Goal: Task Accomplishment & Management: Manage account settings

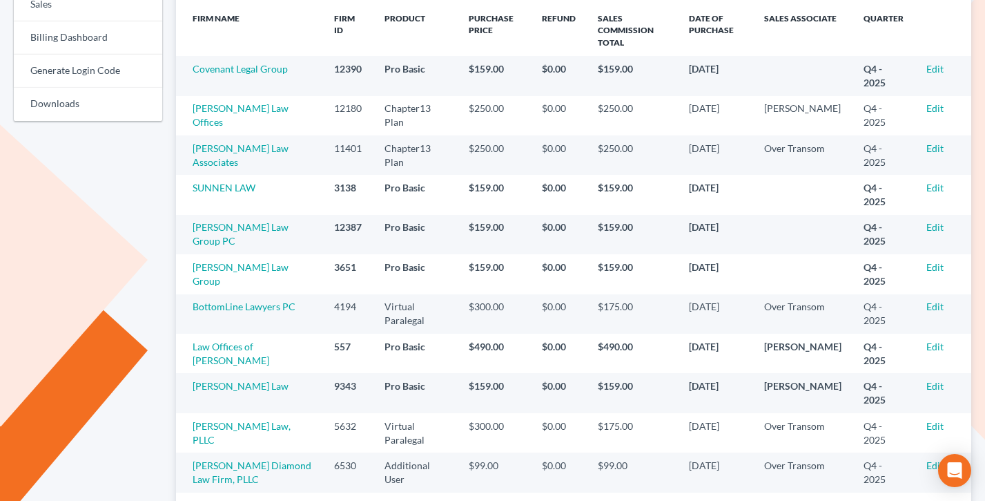
scroll to position [291, 0]
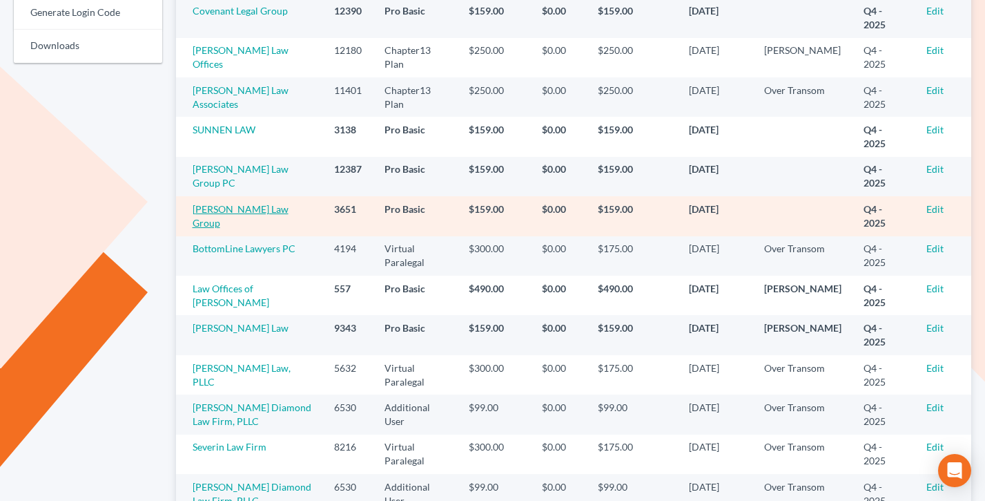
click at [225, 209] on link "[PERSON_NAME] Law Group" at bounding box center [241, 216] width 96 height 26
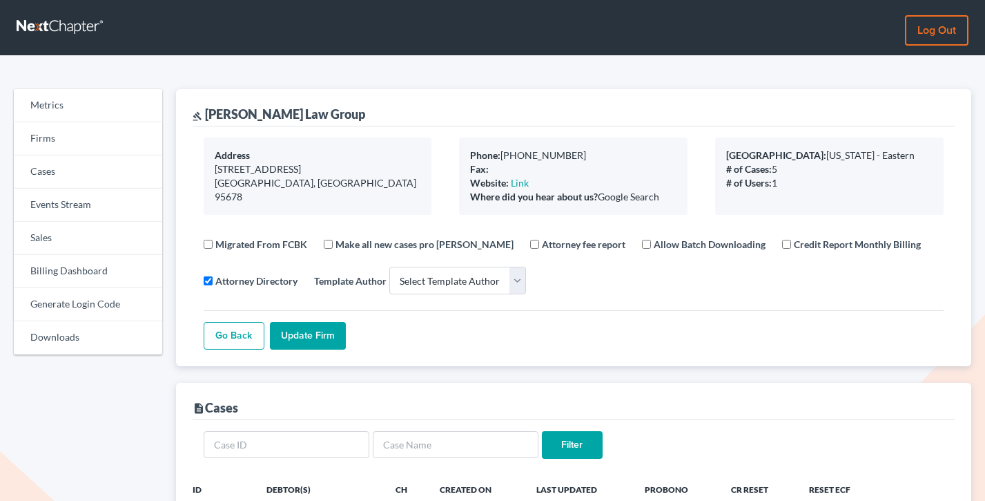
select select
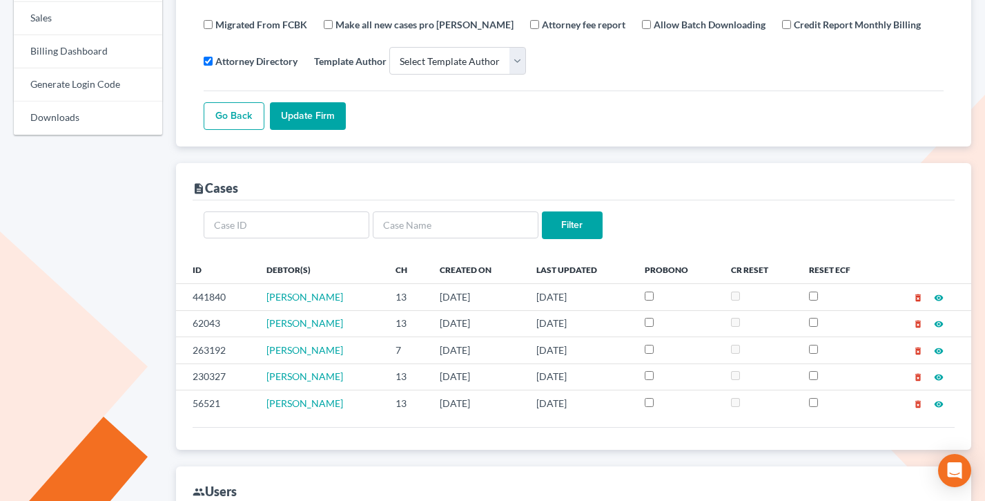
scroll to position [359, 0]
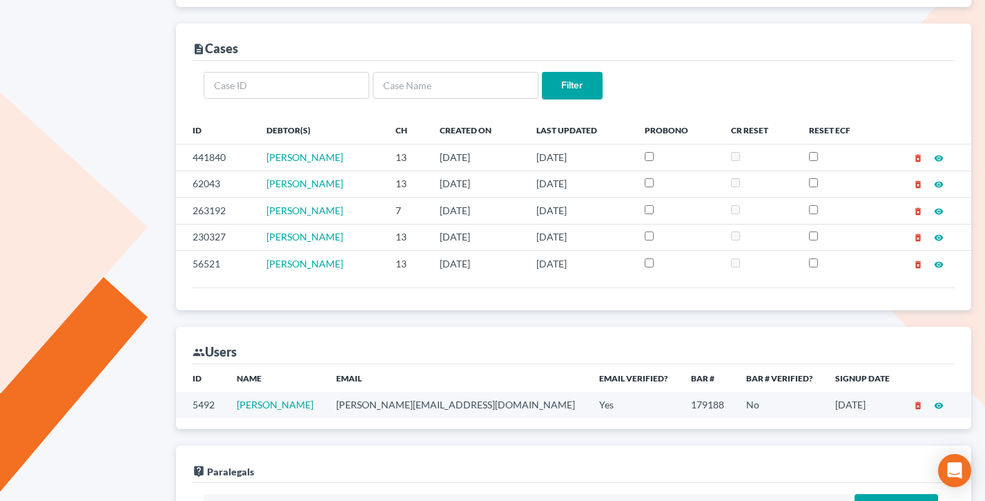
click at [417, 403] on td "broomell@surewest.net" at bounding box center [456, 405] width 263 height 26
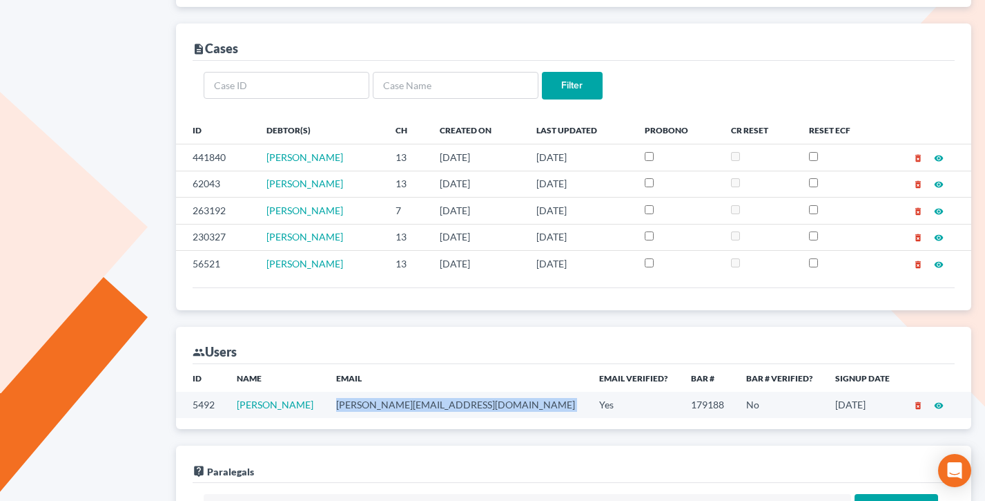
click at [417, 403] on td "broomell@surewest.net" at bounding box center [456, 405] width 263 height 26
copy td "broomell@surewest.net"
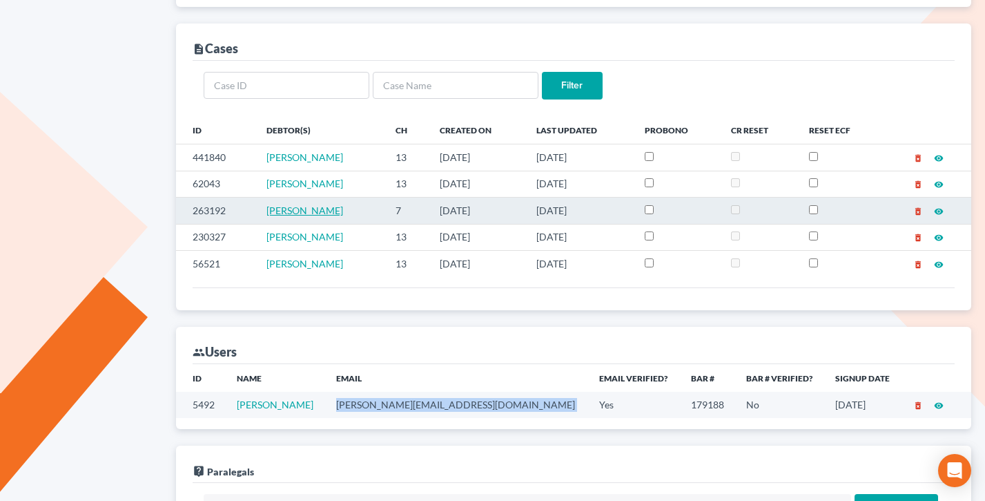
scroll to position [0, 0]
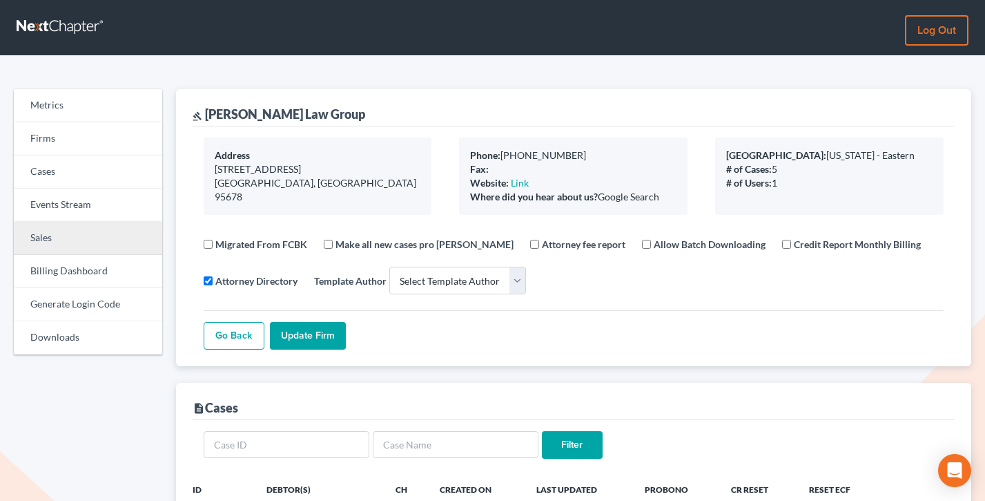
click at [54, 233] on link "Sales" at bounding box center [88, 238] width 148 height 33
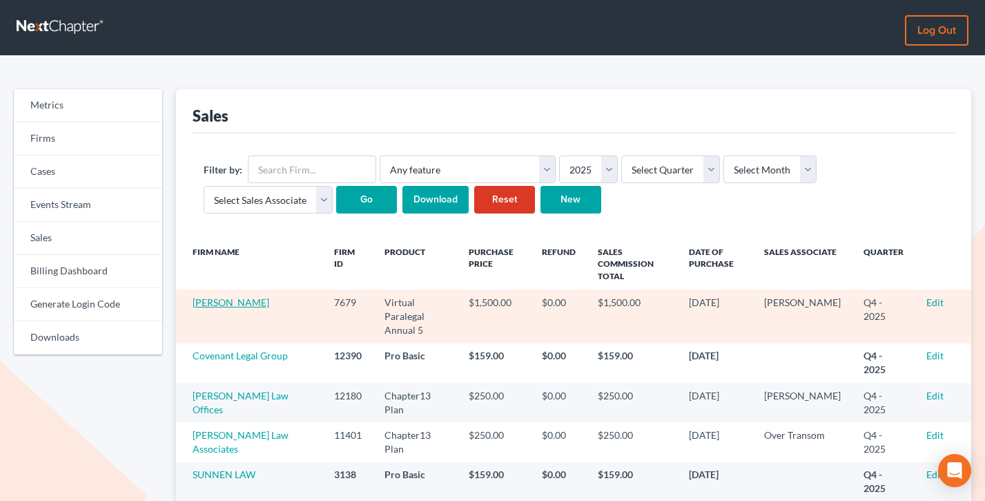
click at [220, 302] on link "Malcolm S. Douglas" at bounding box center [231, 302] width 77 height 12
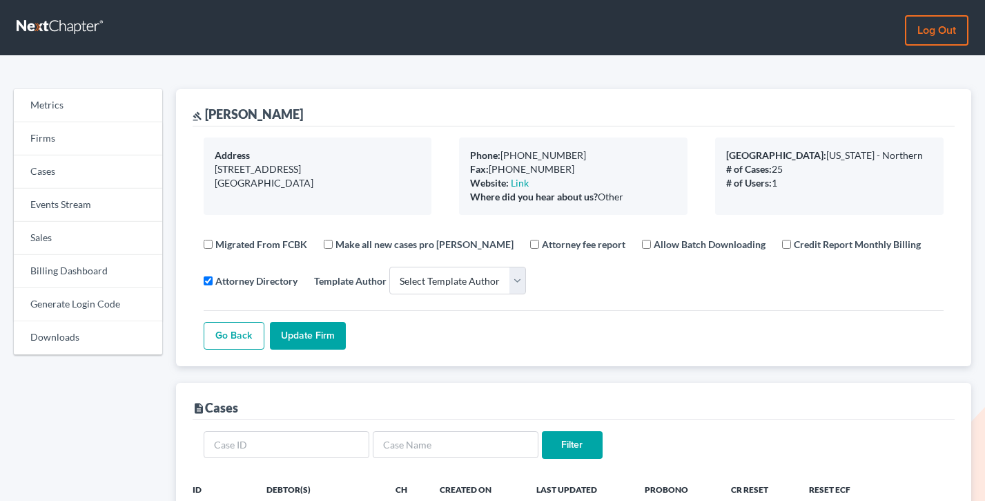
select select
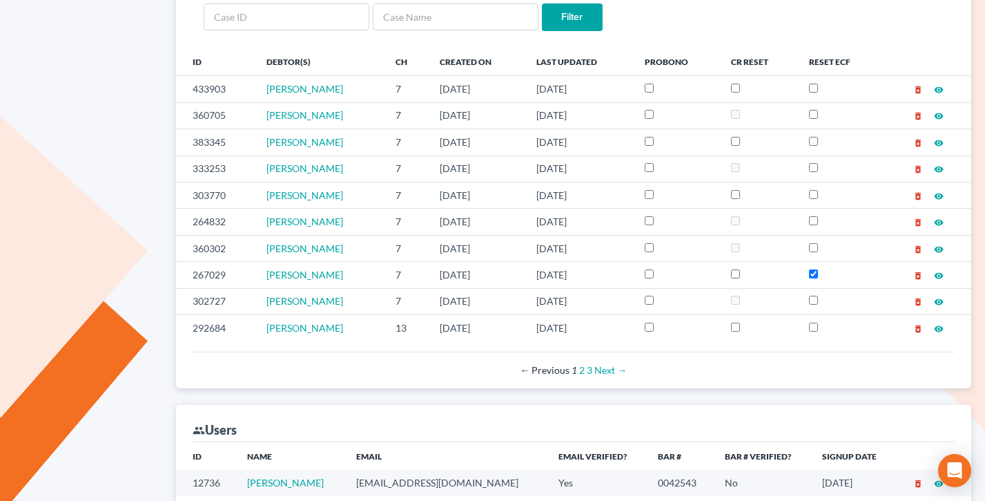
scroll to position [728, 0]
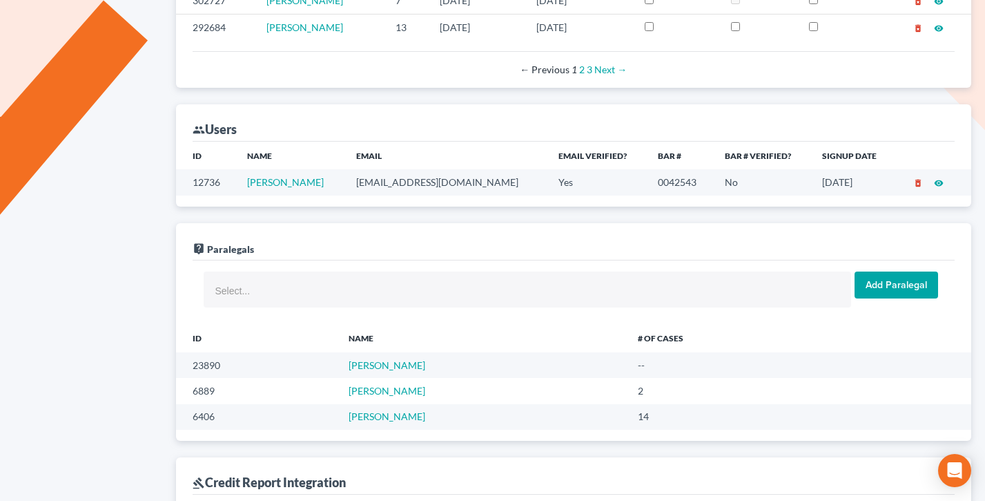
click at [454, 184] on td "msdouglaslaw@gmail.com" at bounding box center [446, 182] width 203 height 26
copy td "msdouglaslaw@gmail.com"
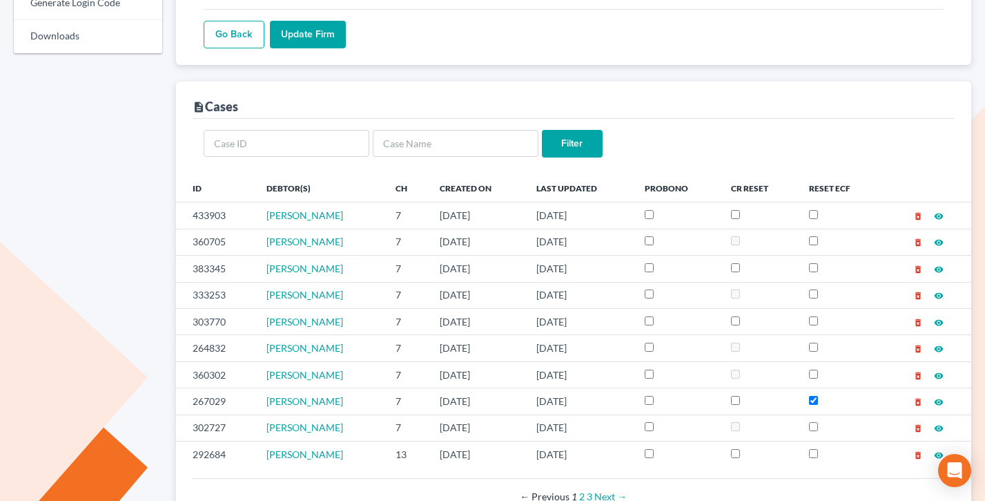
scroll to position [651, 0]
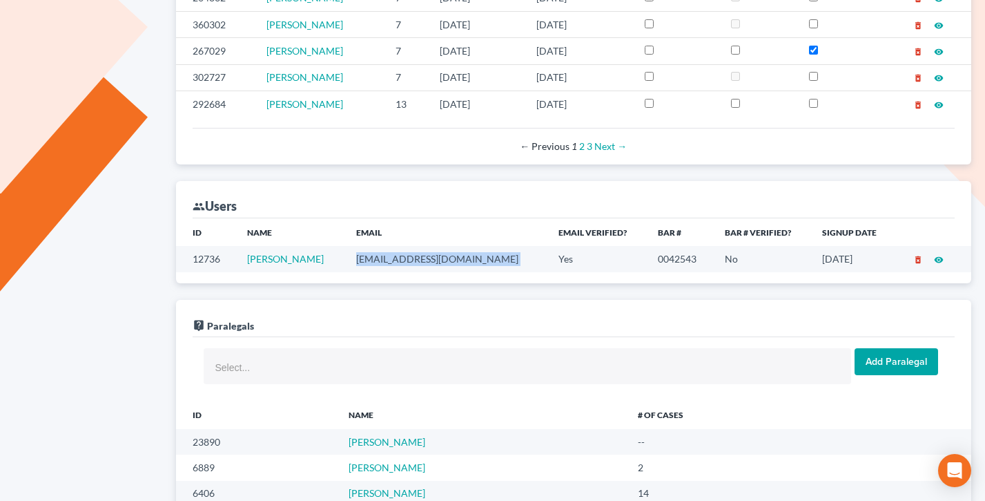
click at [419, 258] on td "msdouglaslaw@gmail.com" at bounding box center [446, 259] width 203 height 26
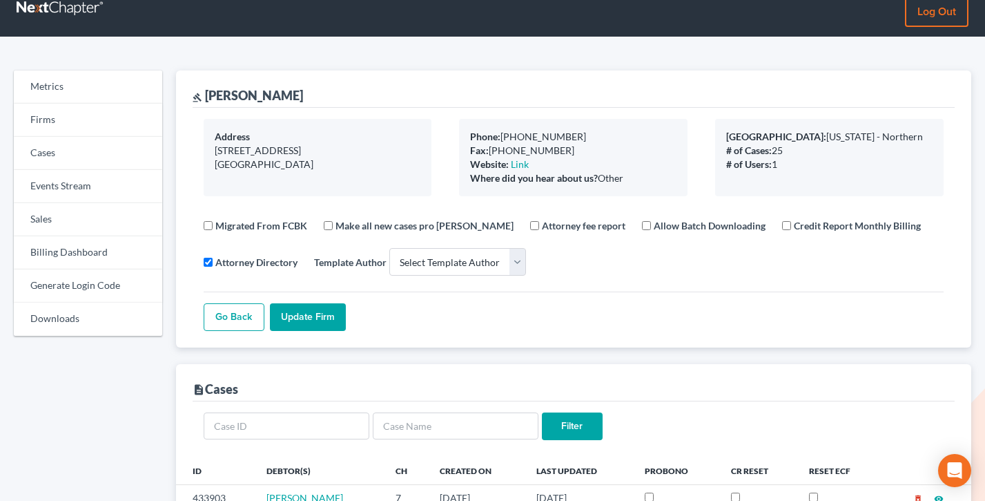
scroll to position [0, 0]
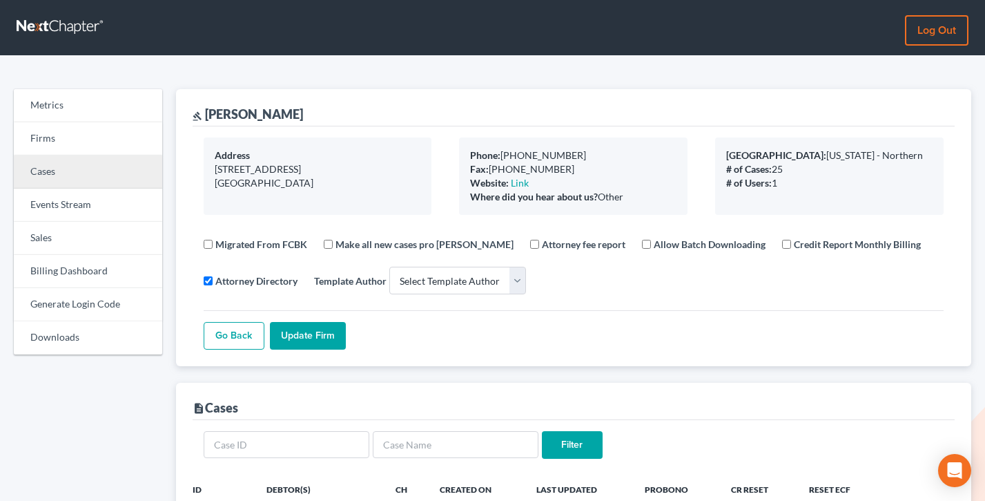
click at [84, 160] on link "Cases" at bounding box center [88, 171] width 148 height 33
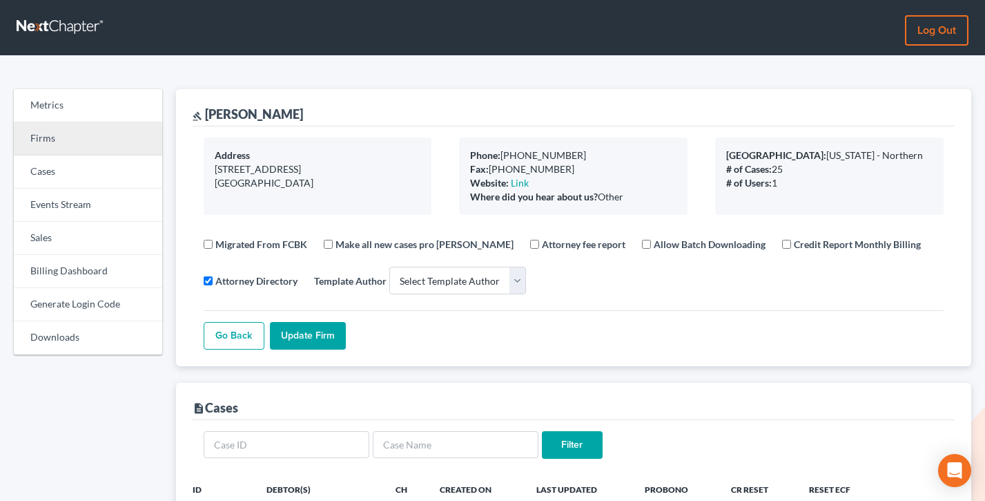
click at [82, 153] on link "Firms" at bounding box center [88, 138] width 148 height 33
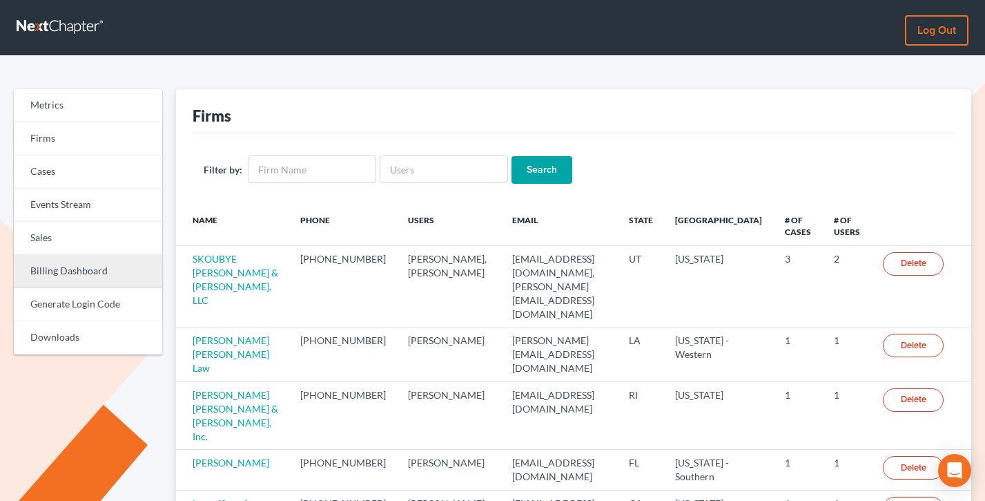
click at [97, 270] on link "Billing Dashboard" at bounding box center [88, 271] width 148 height 33
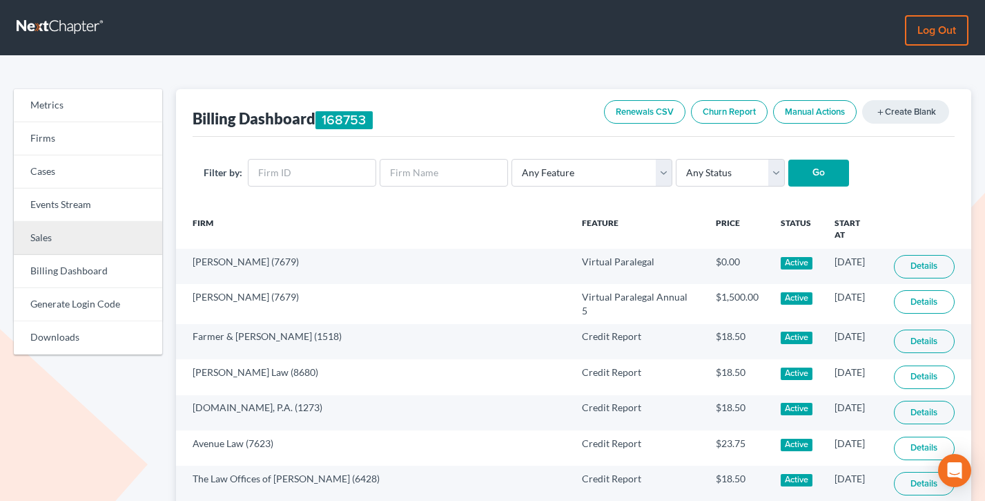
click at [84, 248] on link "Sales" at bounding box center [88, 238] width 148 height 33
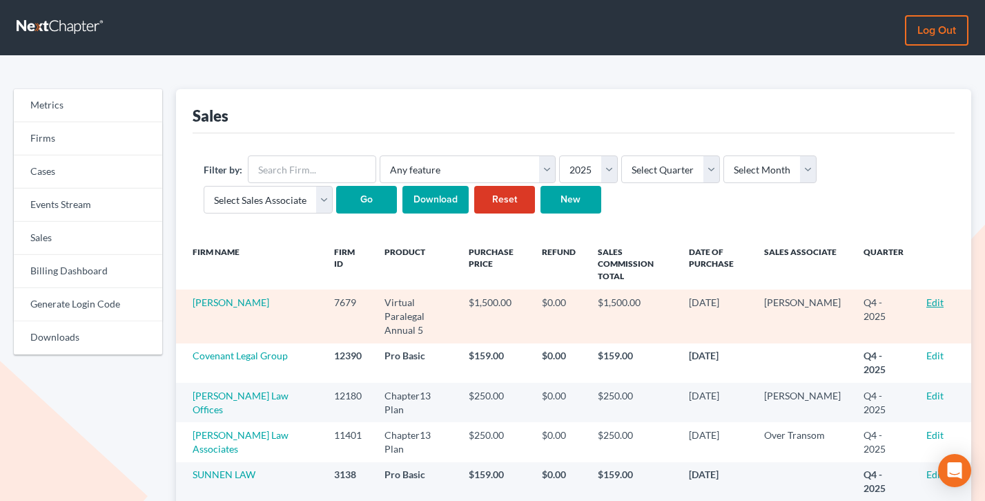
click at [934, 301] on link "Edit" at bounding box center [935, 302] width 17 height 12
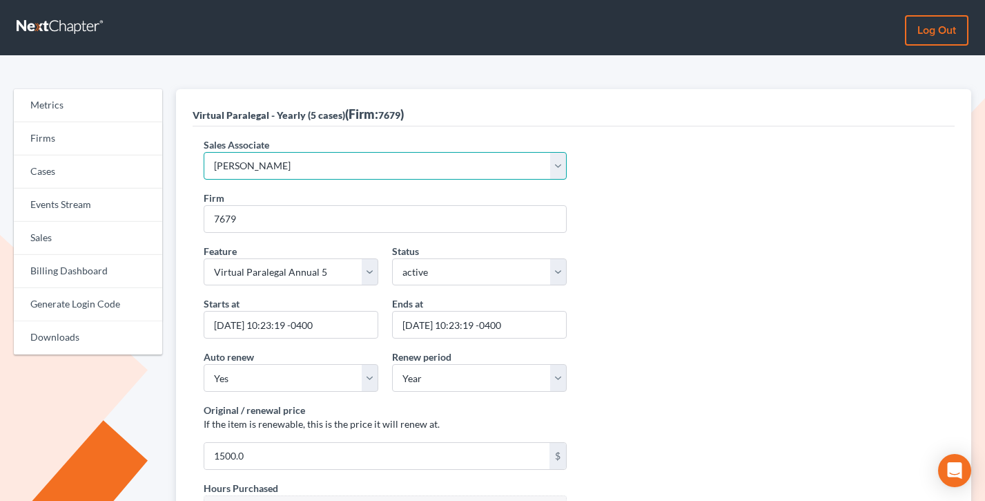
click at [302, 160] on select "Select Sales Associate [PERSON_NAME] Over Transom [PERSON_NAME]" at bounding box center [385, 166] width 363 height 28
select select "7676"
click at [204, 152] on select "Select Sales Associate [PERSON_NAME] Over Transom [PERSON_NAME]" at bounding box center [385, 166] width 363 height 28
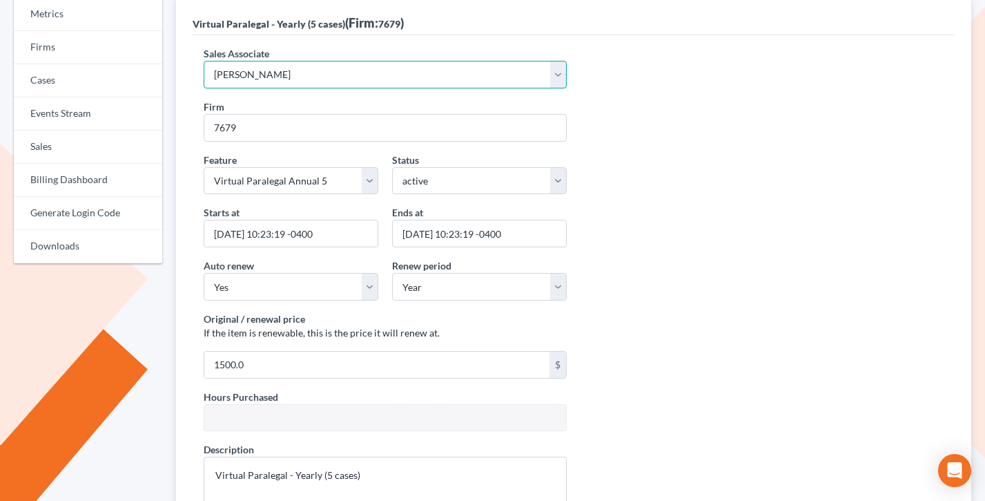
scroll to position [171, 0]
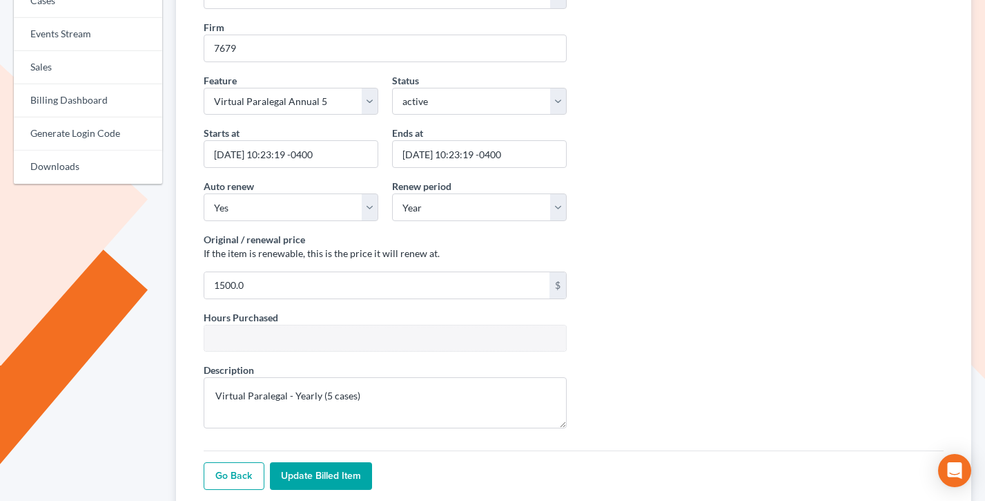
click at [309, 467] on input "Update Billed item" at bounding box center [321, 476] width 102 height 28
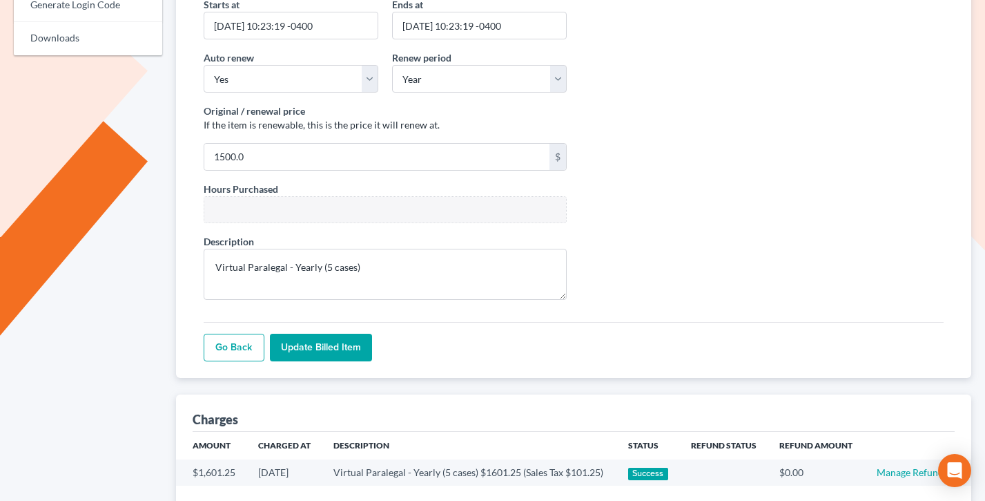
click at [313, 337] on input "Update Billed item" at bounding box center [321, 348] width 102 height 28
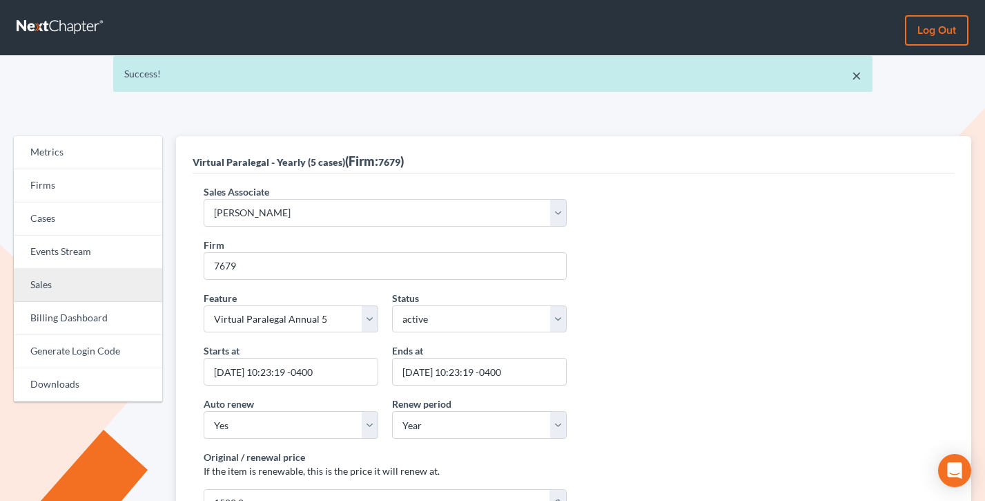
click at [37, 289] on link "Sales" at bounding box center [88, 285] width 148 height 33
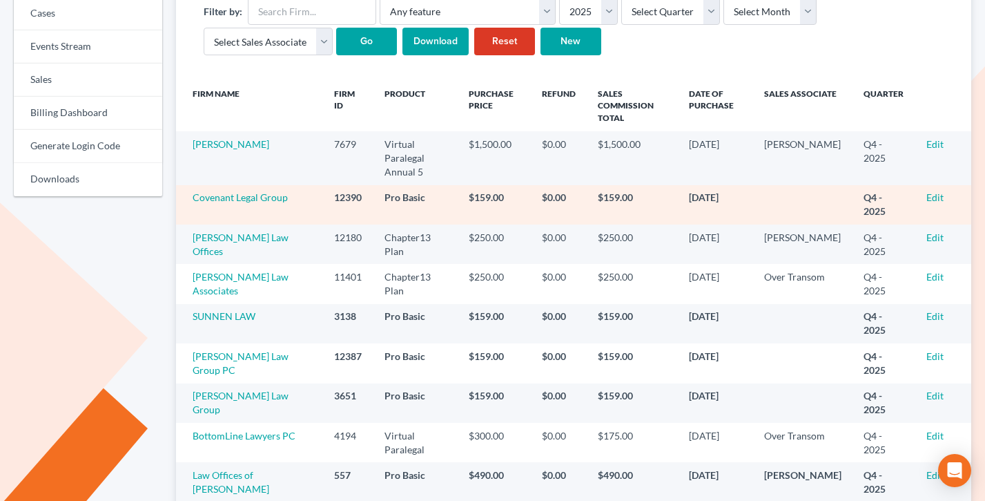
scroll to position [160, 0]
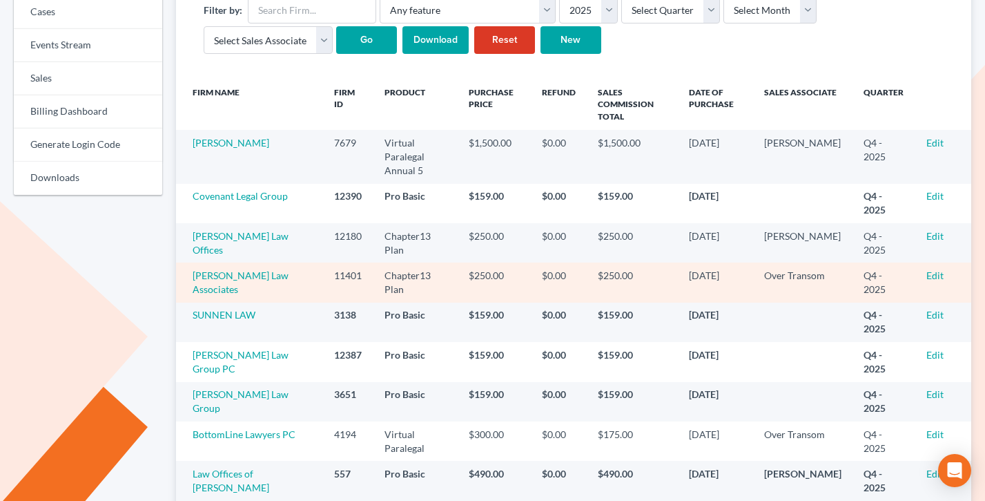
click at [211, 262] on td "[PERSON_NAME] Law Associates" at bounding box center [250, 281] width 148 height 39
click at [217, 269] on link "Kirk Law Associates" at bounding box center [241, 282] width 96 height 26
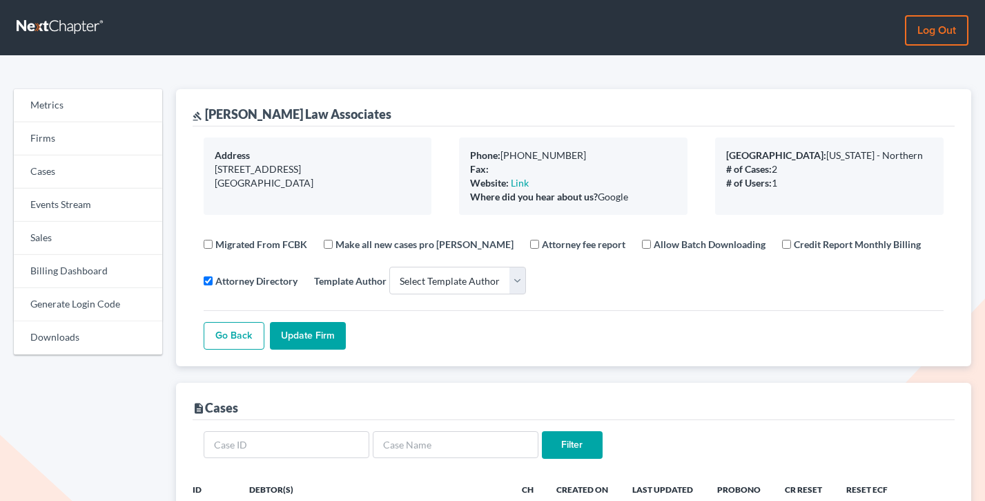
select select
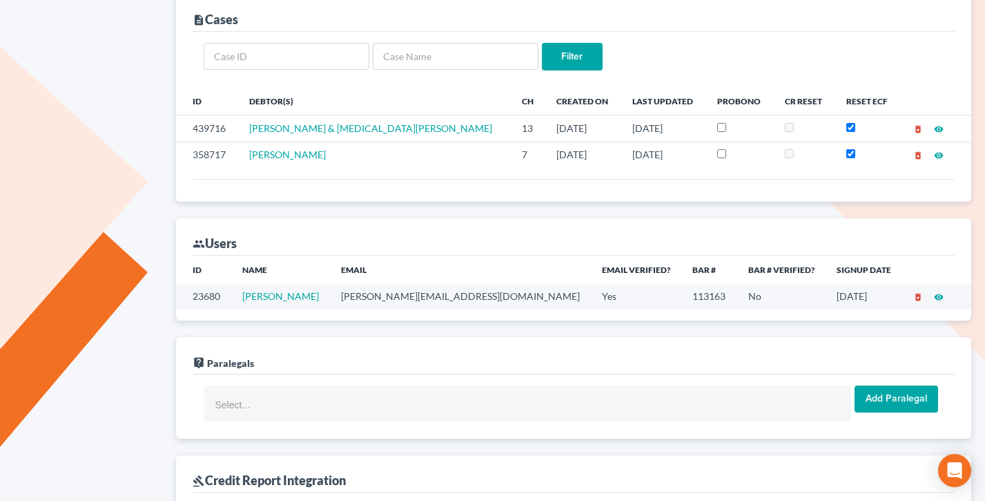
scroll to position [343, 0]
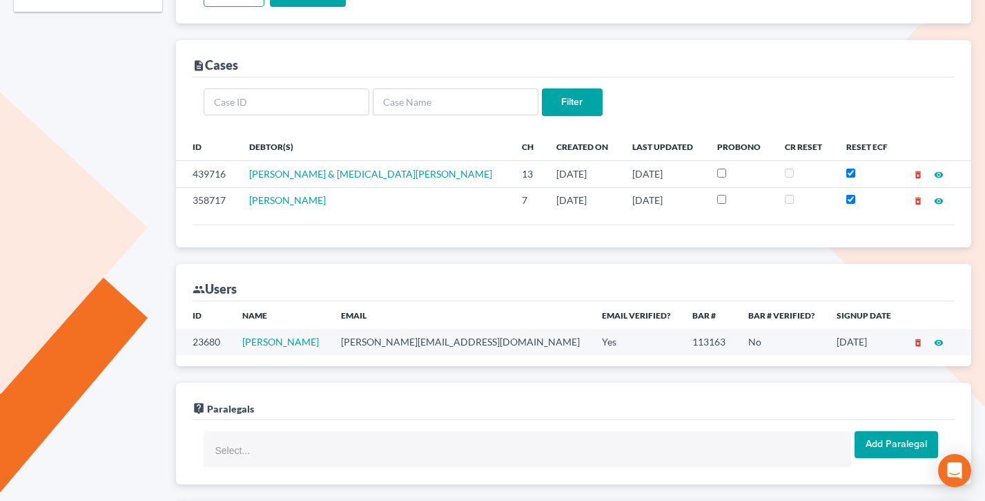
click at [401, 339] on td "jeffrey@kirklawassociates.com" at bounding box center [460, 342] width 261 height 26
copy td "jeffrey@kirklawassociates.com"
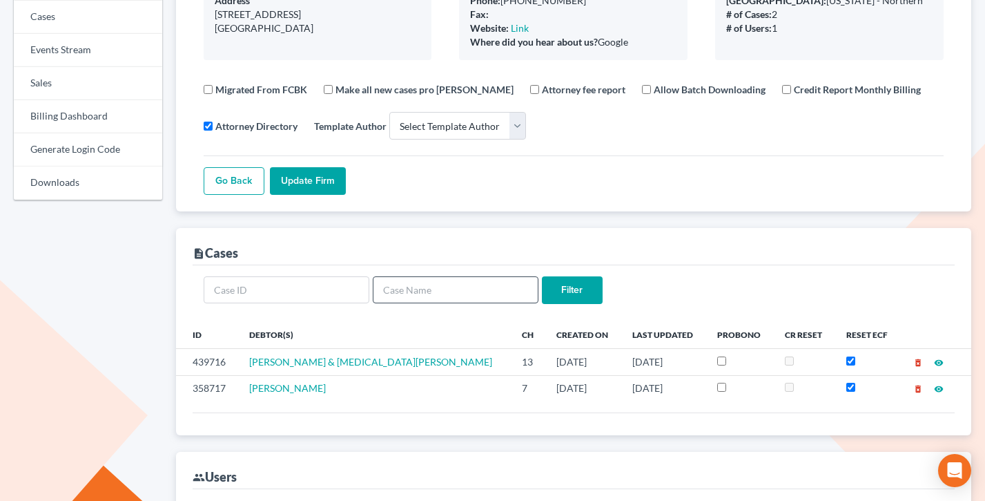
scroll to position [0, 0]
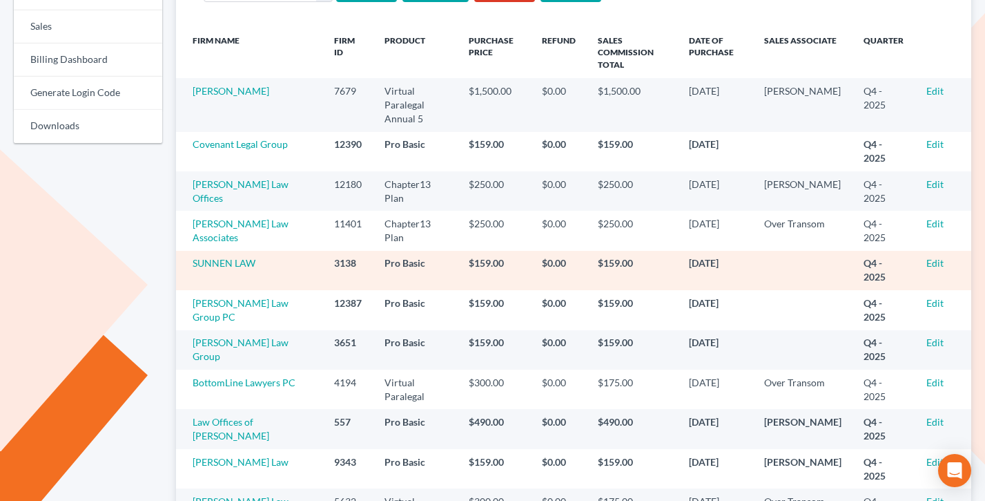
scroll to position [212, 0]
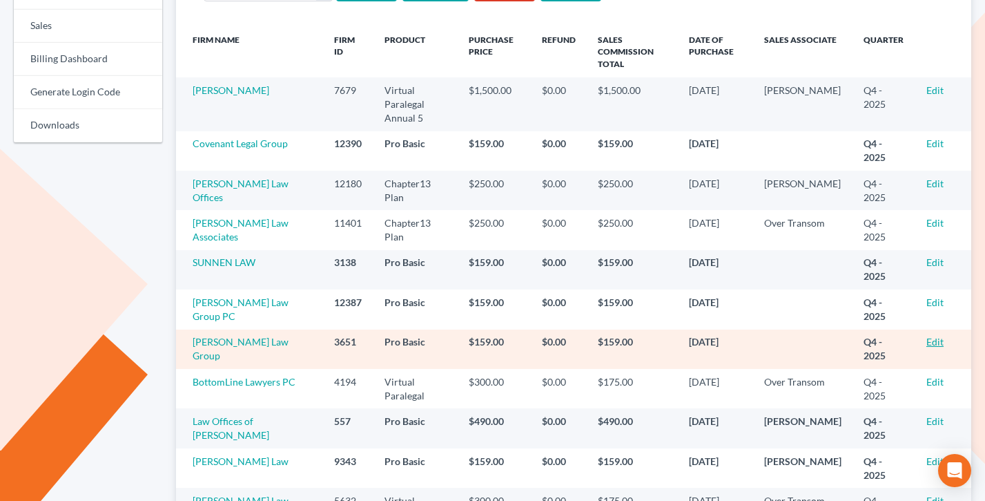
click at [932, 336] on link "Edit" at bounding box center [935, 342] width 17 height 12
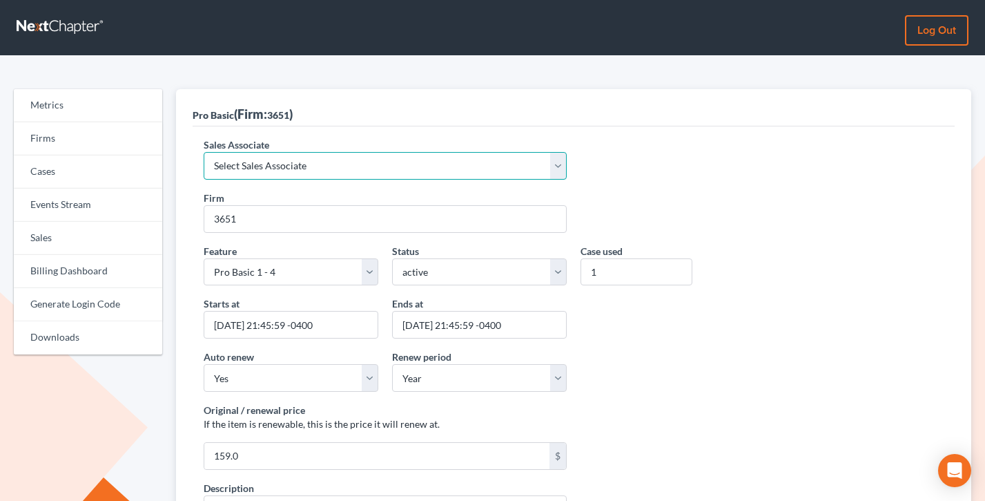
click at [269, 153] on select "Select Sales Associate [PERSON_NAME] Over Transom [PERSON_NAME]" at bounding box center [385, 166] width 363 height 28
select select "7676"
click at [204, 152] on select "Select Sales Associate [PERSON_NAME] Over Transom [PERSON_NAME]" at bounding box center [385, 166] width 363 height 28
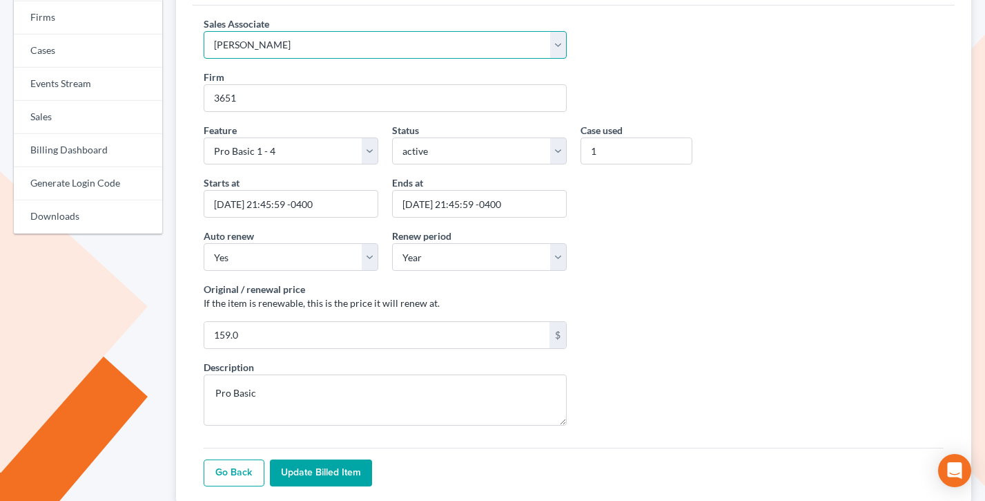
scroll to position [307, 0]
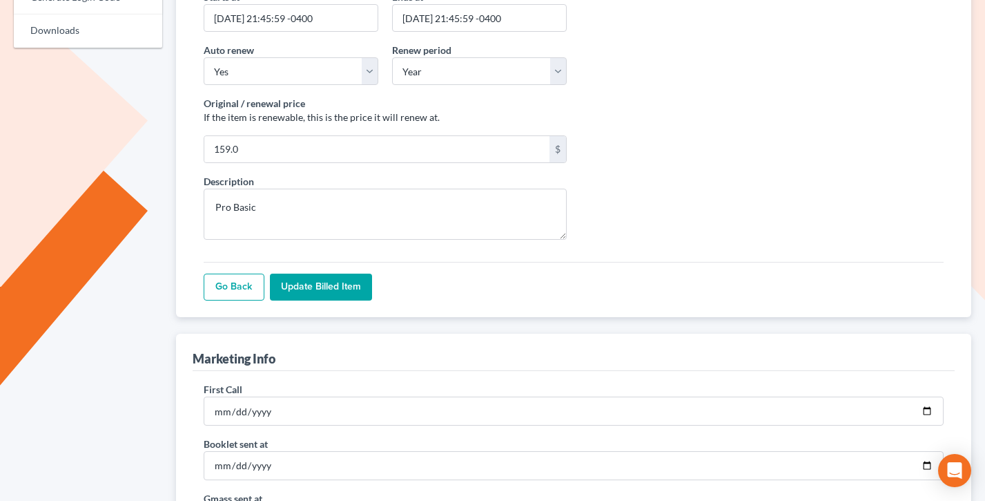
click at [323, 303] on div "Sales Associate Select Sales Associate [PERSON_NAME] Over Transom [PERSON_NAME]…" at bounding box center [574, 68] width 763 height 497
click at [325, 284] on input "Update Billed item" at bounding box center [321, 287] width 102 height 28
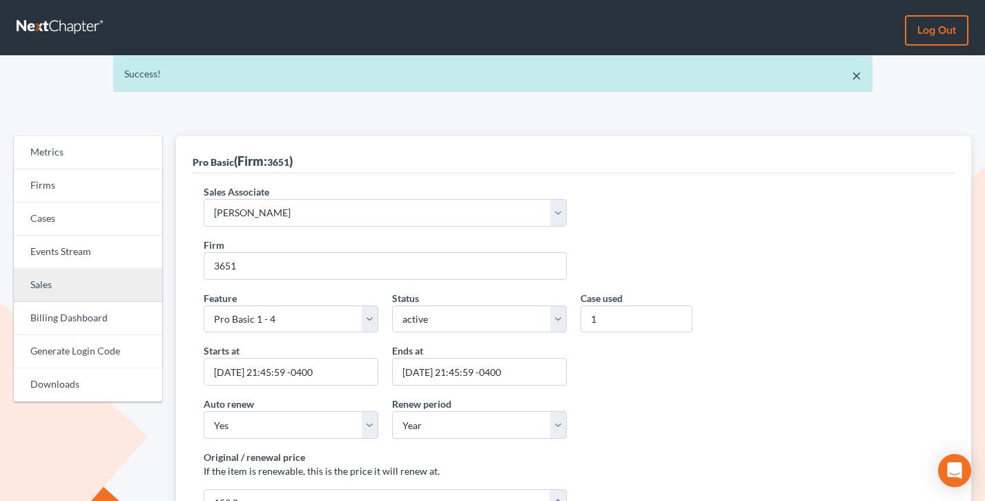
click at [59, 284] on link "Sales" at bounding box center [88, 285] width 148 height 33
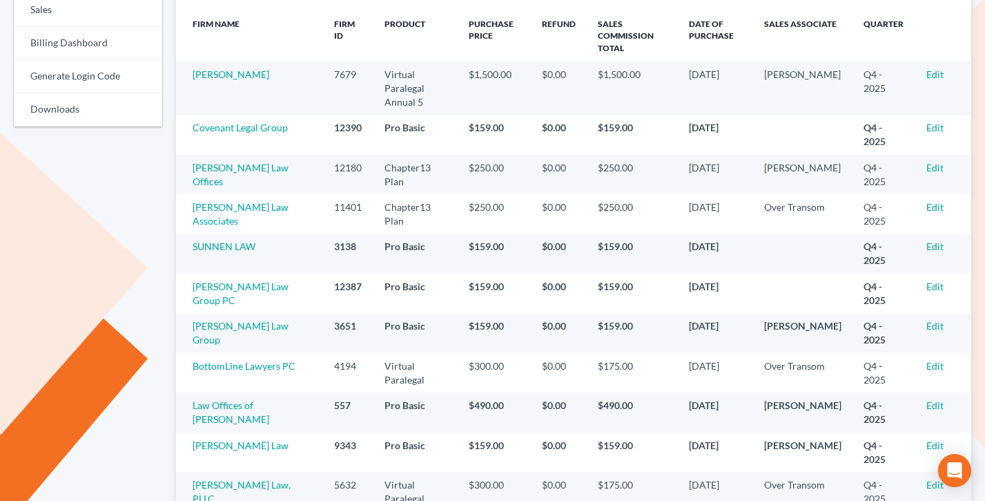
scroll to position [235, 0]
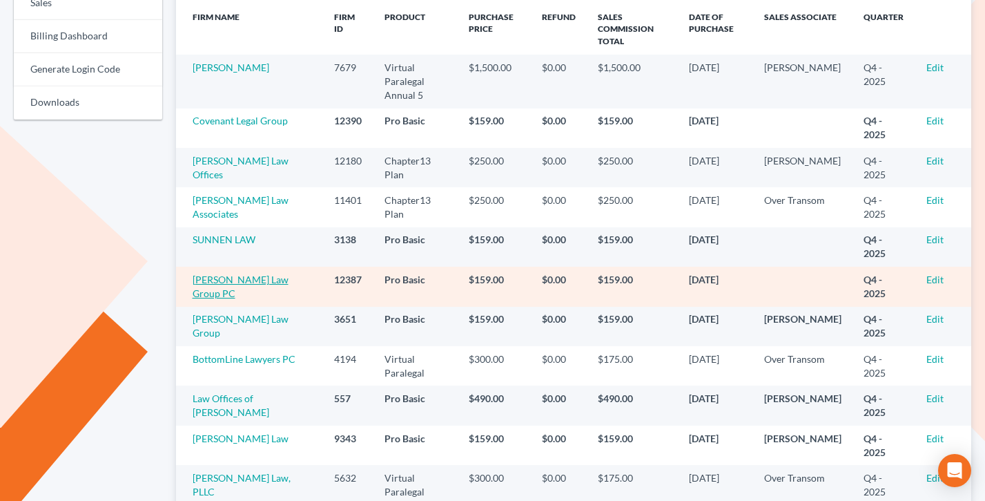
click at [247, 273] on link "[PERSON_NAME] Law Group PC" at bounding box center [241, 286] width 96 height 26
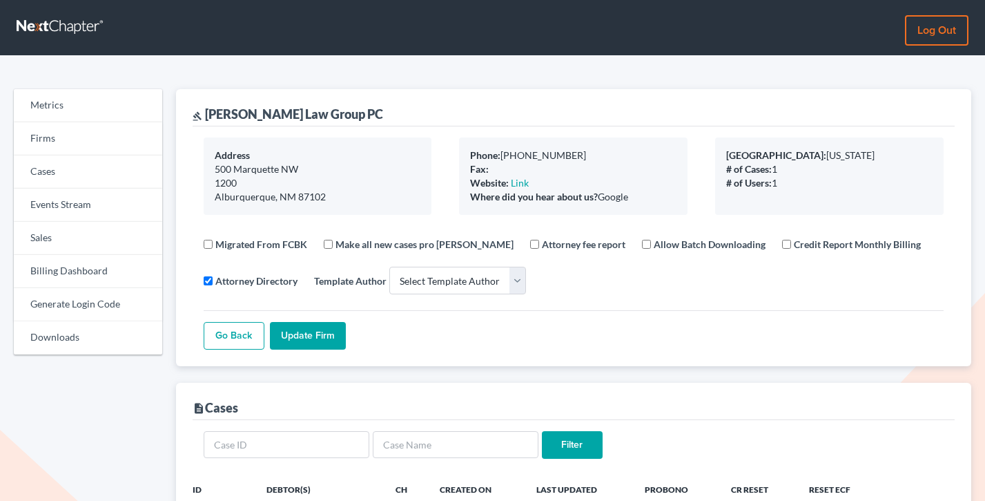
select select
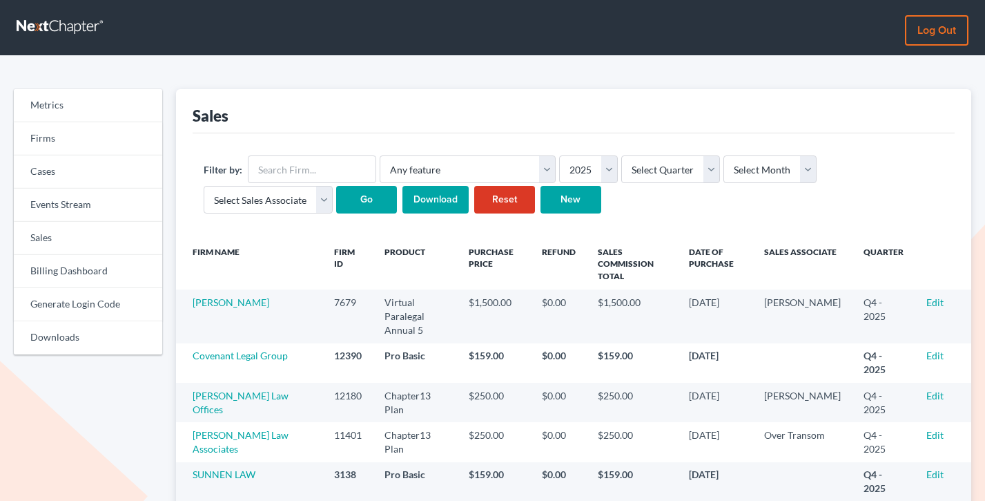
scroll to position [235, 0]
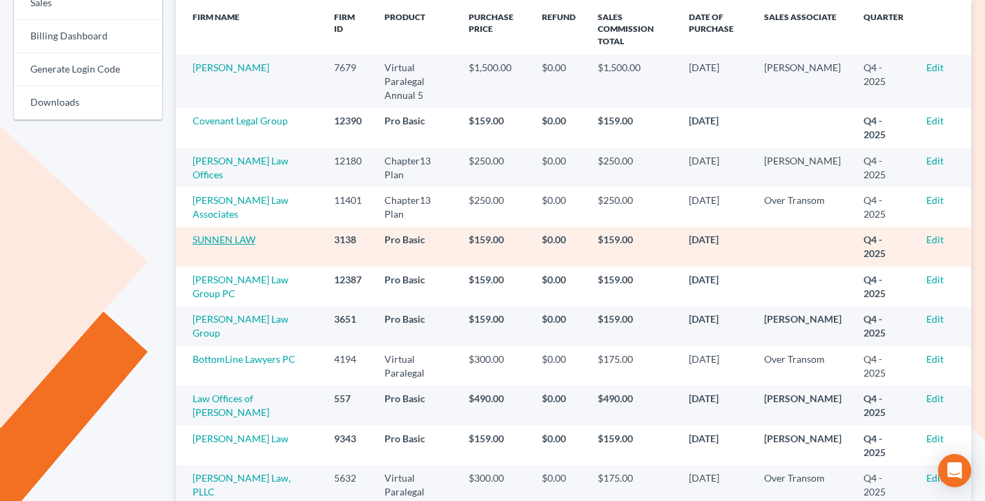
click at [224, 233] on link "SUNNEN LAW" at bounding box center [224, 239] width 63 height 12
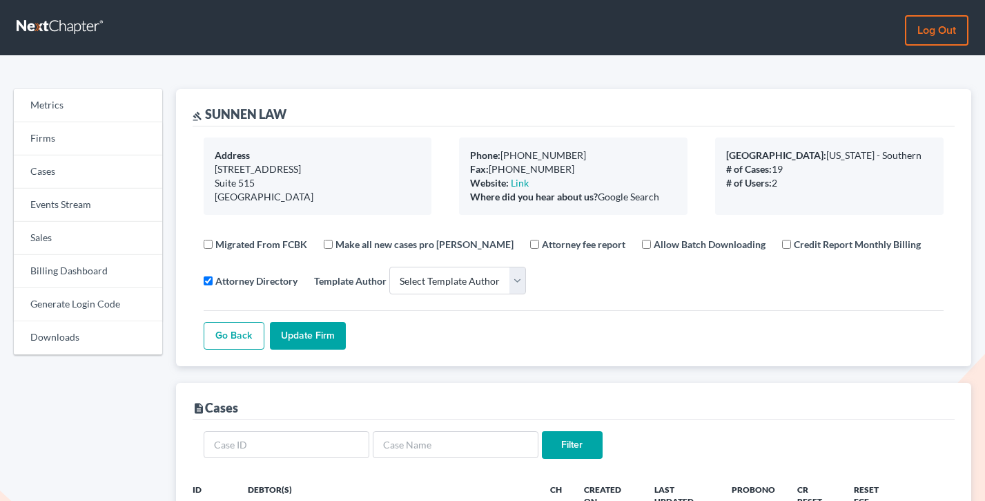
select select
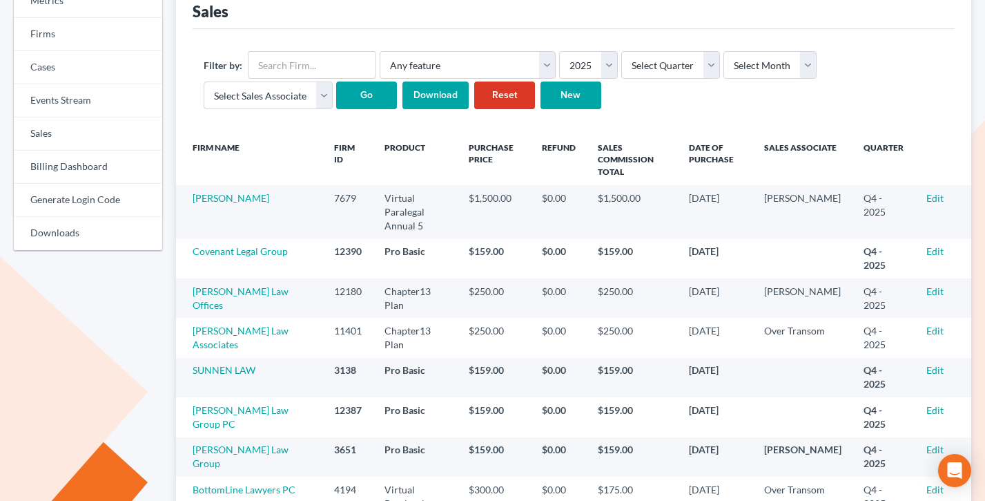
scroll to position [81, 0]
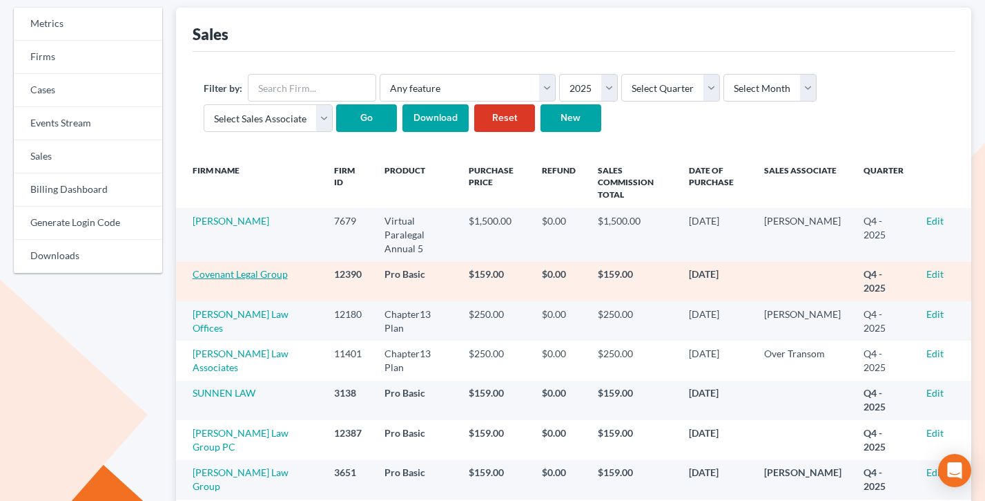
click at [231, 268] on link "Covenant Legal Group" at bounding box center [240, 274] width 95 height 12
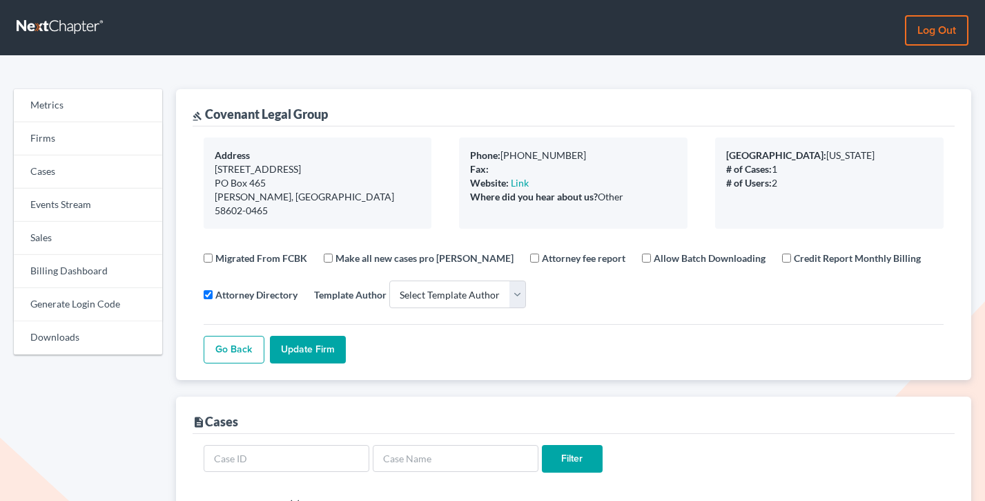
select select
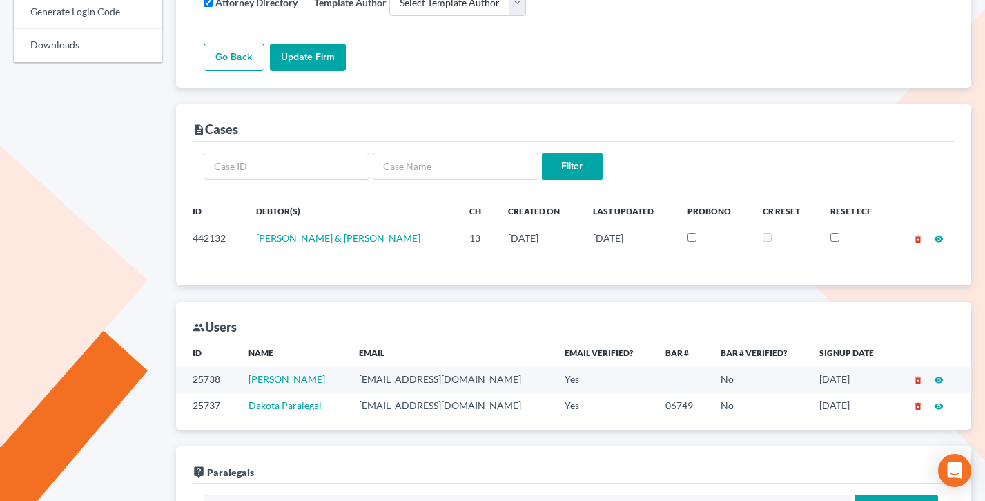
scroll to position [327, 0]
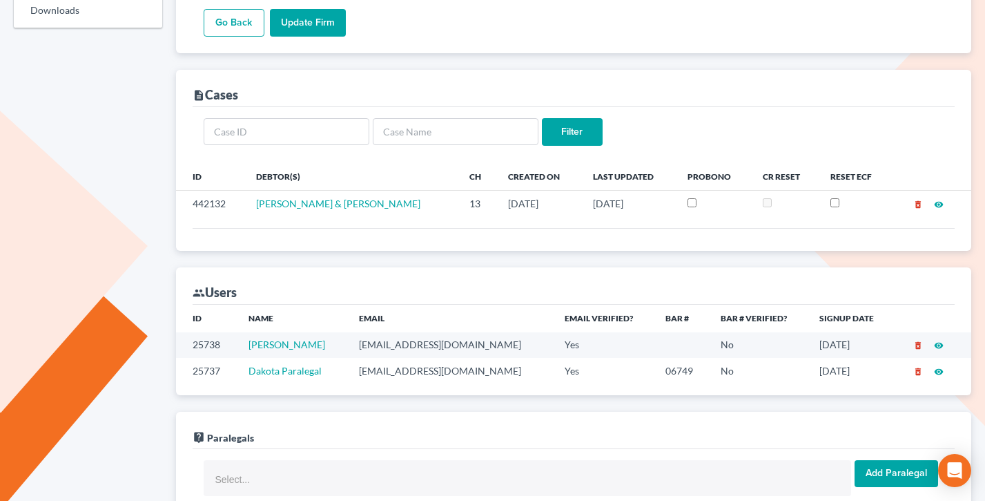
click at [448, 358] on td "dakotavirtualpara@gmail.com" at bounding box center [451, 371] width 206 height 26
click at [448, 358] on td "[EMAIL_ADDRESS][DOMAIN_NAME]" at bounding box center [451, 371] width 206 height 26
copy td "dakotavirtualpara@gmail.com"
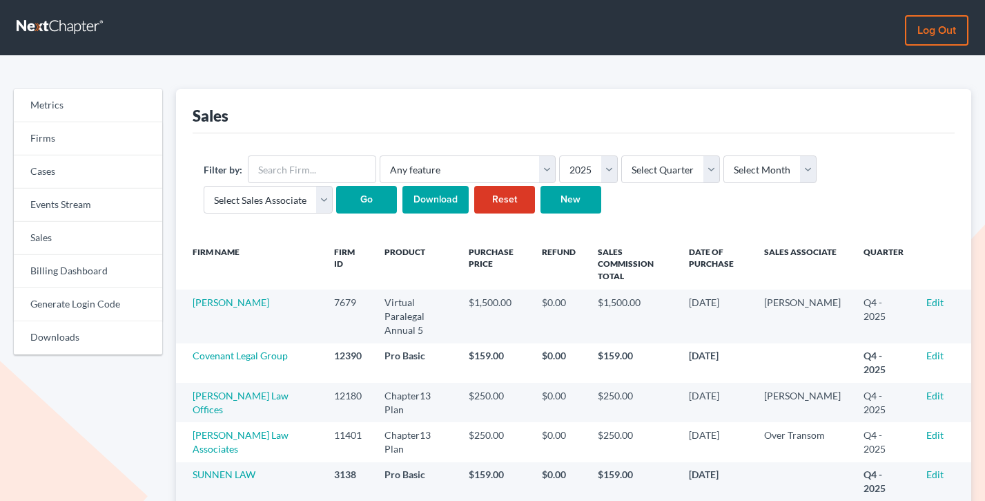
scroll to position [81, 0]
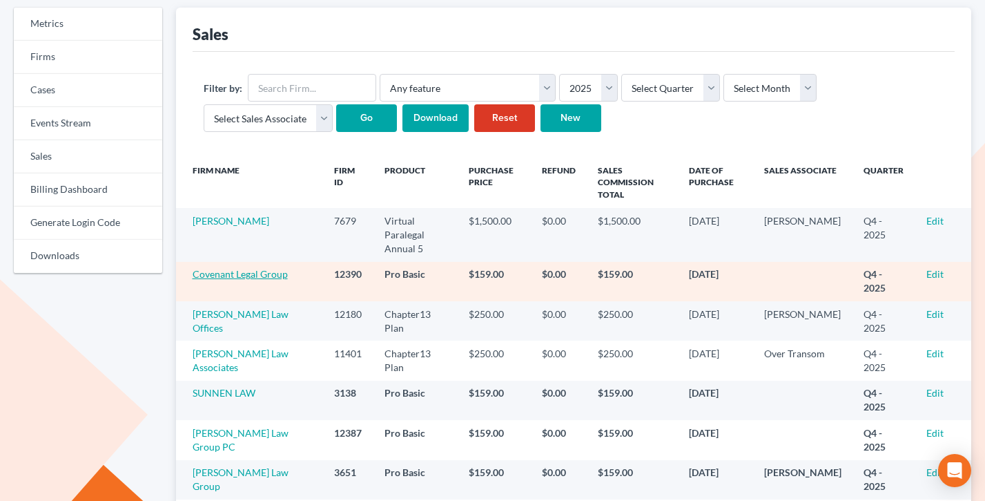
click at [241, 268] on link "Covenant Legal Group" at bounding box center [240, 274] width 95 height 12
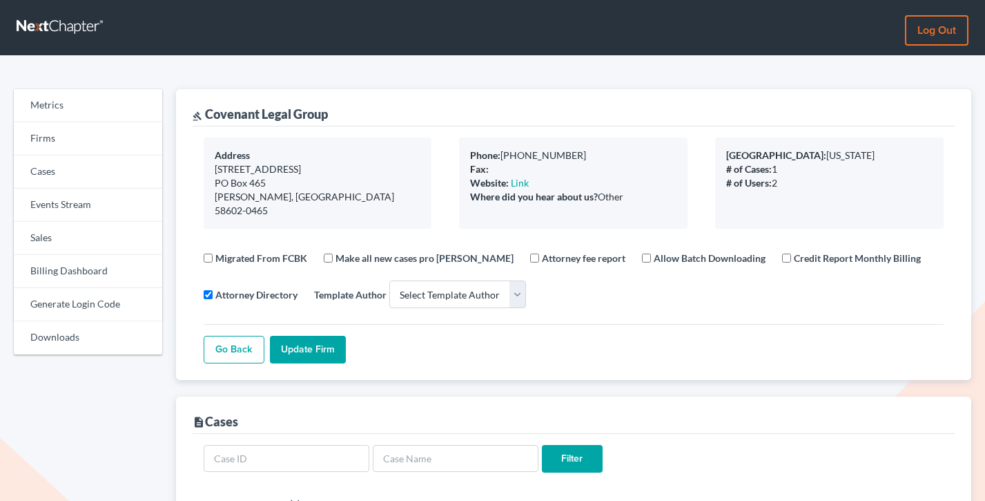
select select
click at [308, 114] on div "gavel Covenant Legal Group" at bounding box center [260, 114] width 135 height 17
click at [345, 113] on div "gavel Covenant Legal Group" at bounding box center [574, 107] width 763 height 37
drag, startPoint x: 335, startPoint y: 115, endPoint x: 205, endPoint y: 113, distance: 129.8
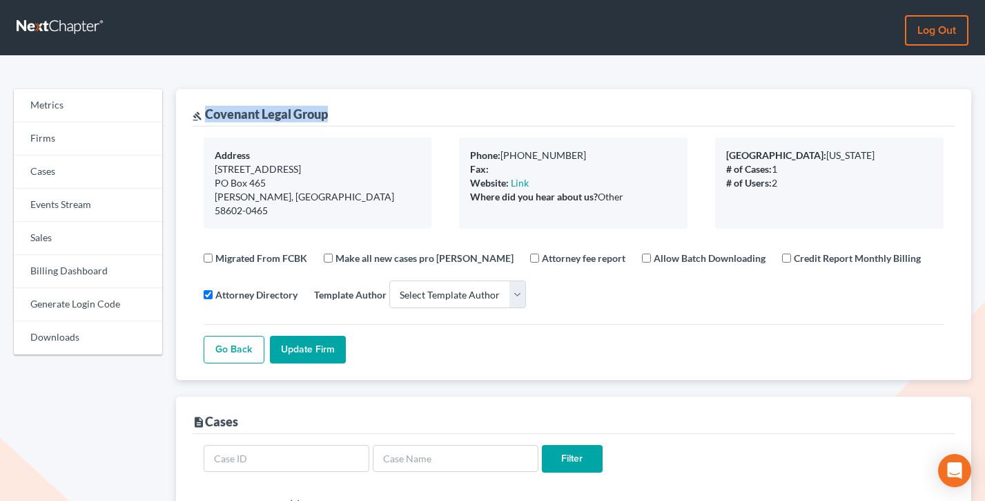
click at [205, 113] on div "gavel Covenant Legal Group" at bounding box center [574, 107] width 763 height 37
copy div "Covenant Legal Group"
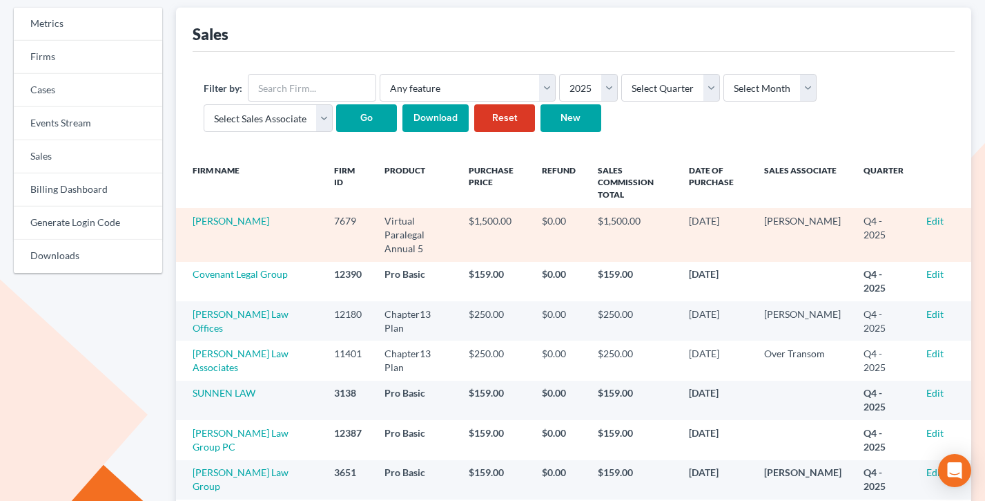
scroll to position [130, 0]
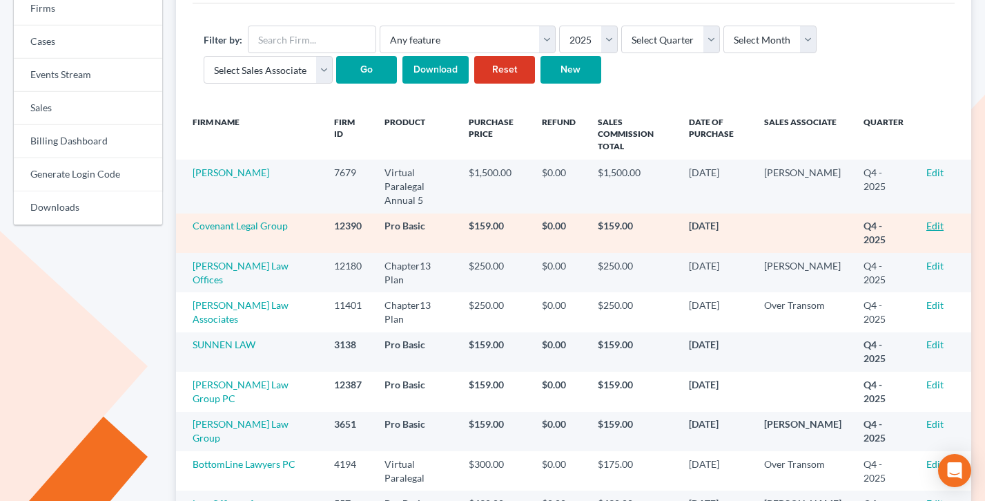
click at [938, 220] on link "Edit" at bounding box center [935, 226] width 17 height 12
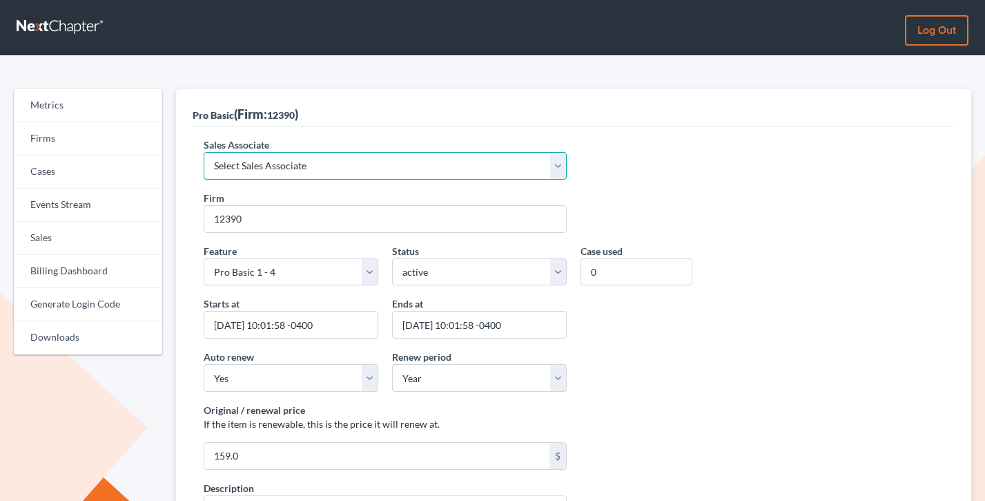
click at [249, 155] on select "Select Sales Associate Alex Seymour Over Transom Tim Shadoan" at bounding box center [385, 166] width 363 height 28
select select "7676"
click at [204, 152] on select "Select Sales Associate Alex Seymour Over Transom Tim Shadoan" at bounding box center [385, 166] width 363 height 28
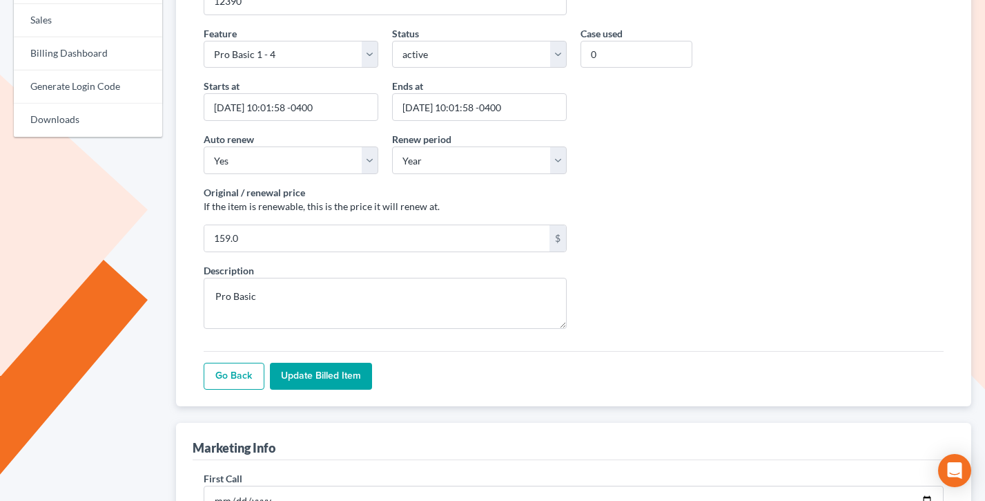
click at [321, 376] on input "Update Billed item" at bounding box center [321, 377] width 102 height 28
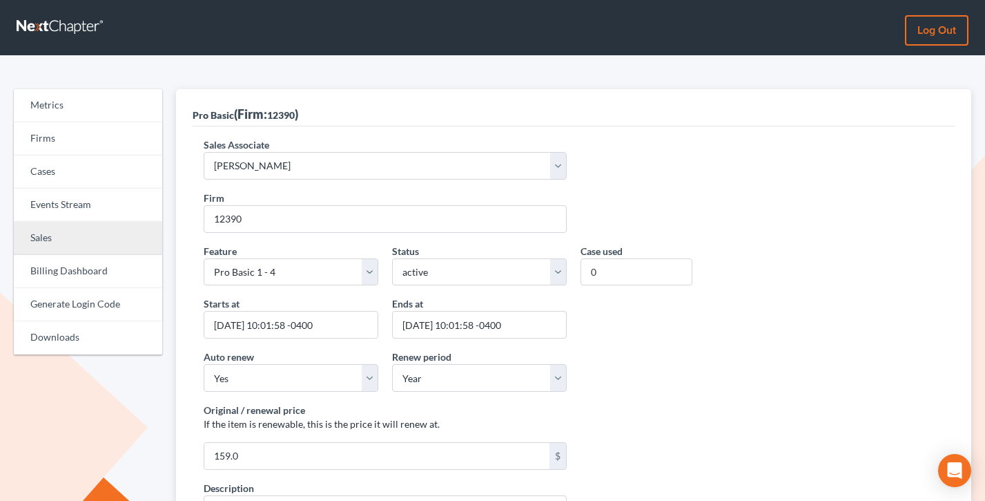
click at [55, 241] on link "Sales" at bounding box center [88, 238] width 148 height 33
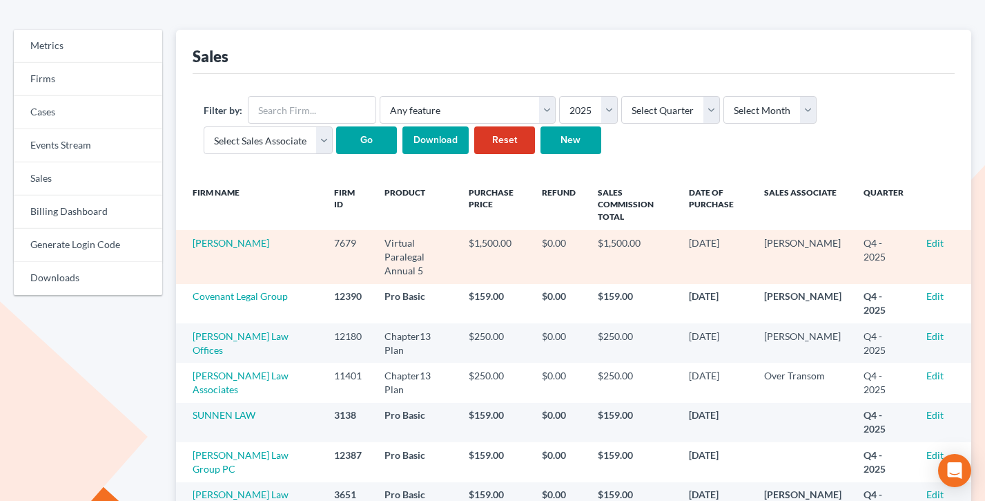
scroll to position [139, 0]
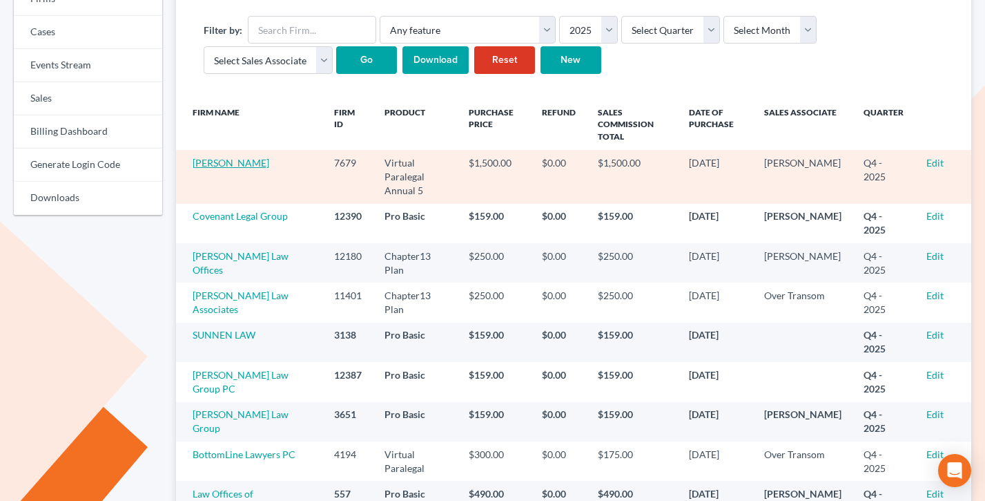
drag, startPoint x: 276, startPoint y: 166, endPoint x: 193, endPoint y: 158, distance: 83.2
click at [193, 158] on td "Malcolm S. Douglas" at bounding box center [250, 176] width 148 height 53
copy link "Malcolm S. Douglas"
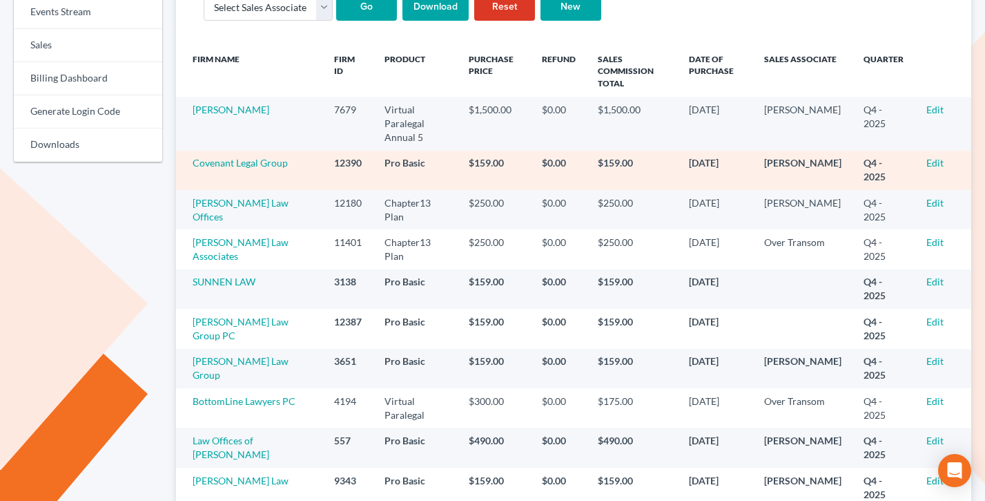
scroll to position [203, 0]
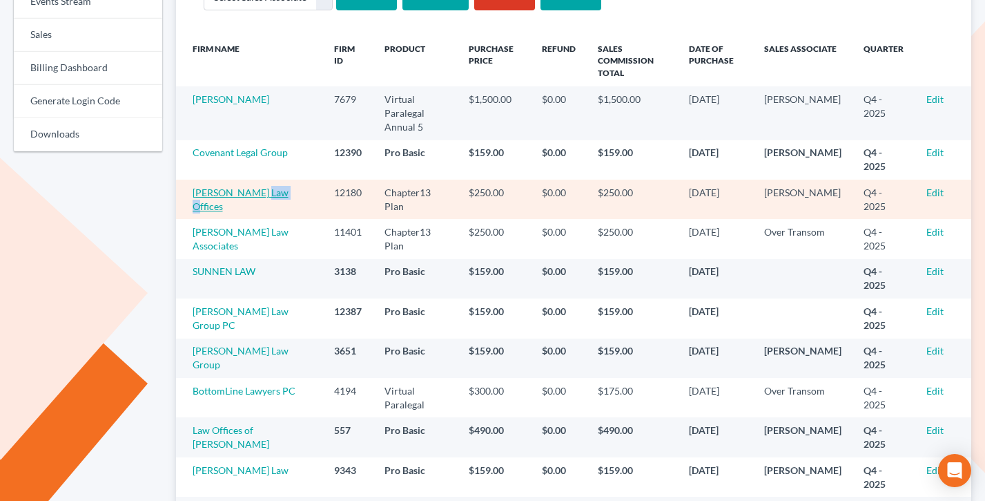
drag, startPoint x: 281, startPoint y: 177, endPoint x: 256, endPoint y: 177, distance: 24.9
click at [256, 180] on td "Treanor Law Offices" at bounding box center [250, 199] width 148 height 39
click at [221, 186] on link "[PERSON_NAME] Law Offices" at bounding box center [241, 199] width 96 height 26
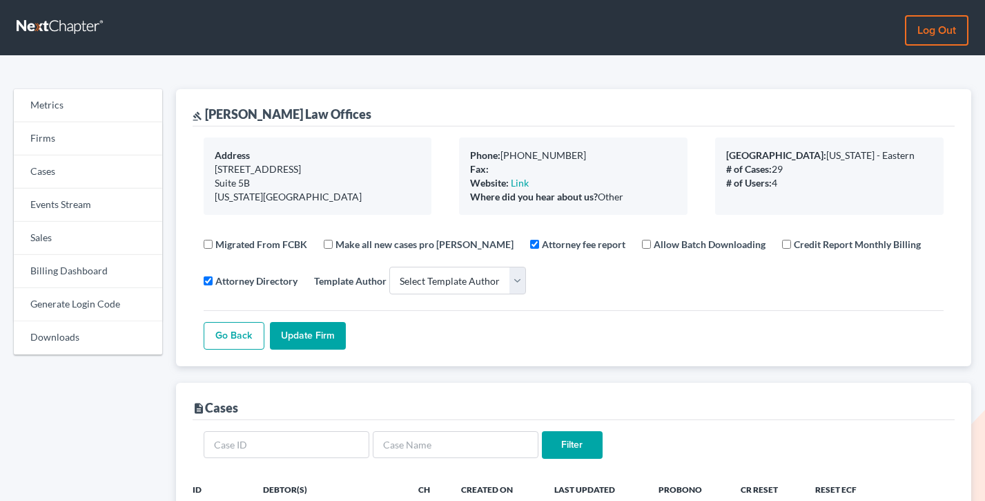
select select
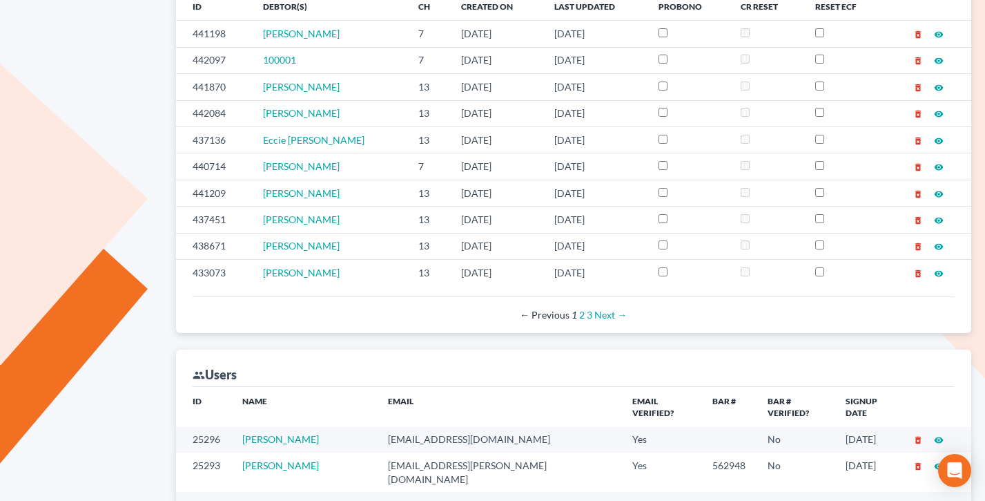
scroll to position [592, 0]
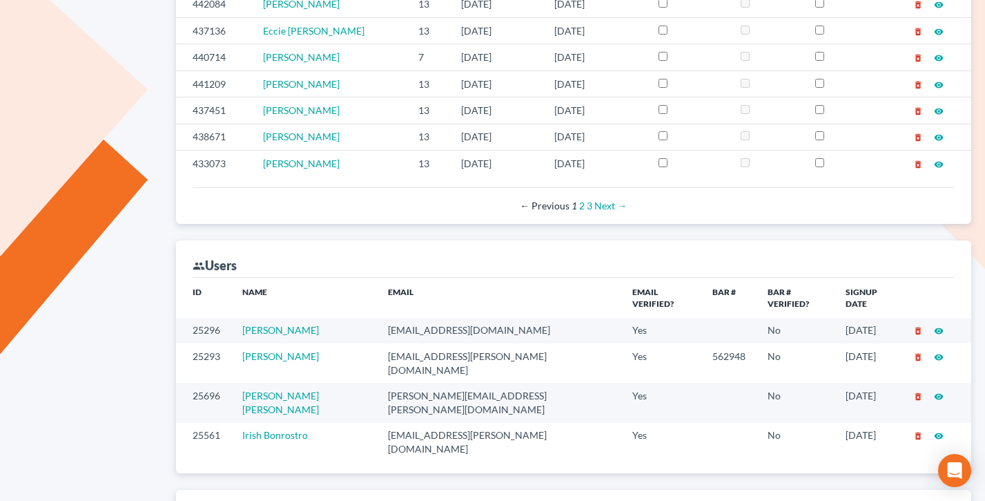
click at [463, 347] on td "mtreanor@treanor-advocacy.com" at bounding box center [499, 362] width 244 height 39
copy td "mtreanor@treanor-advocacy.com"
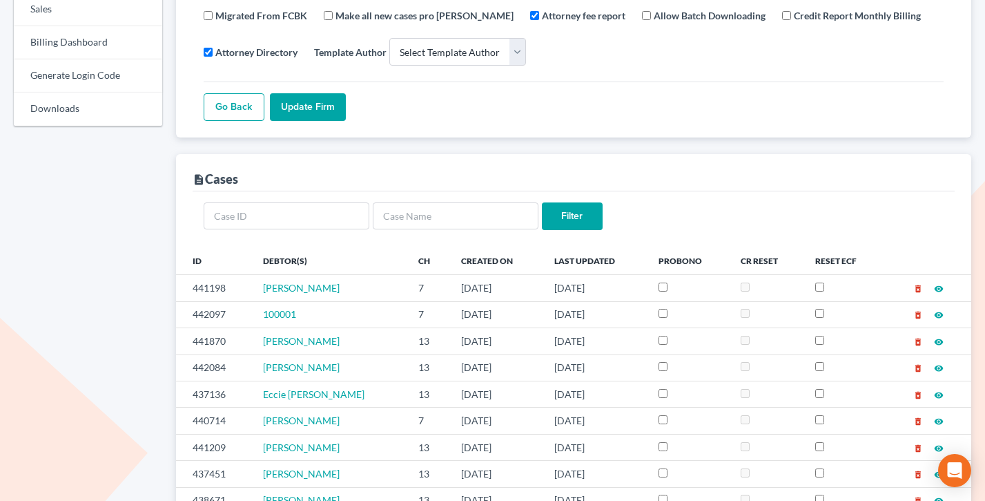
scroll to position [0, 0]
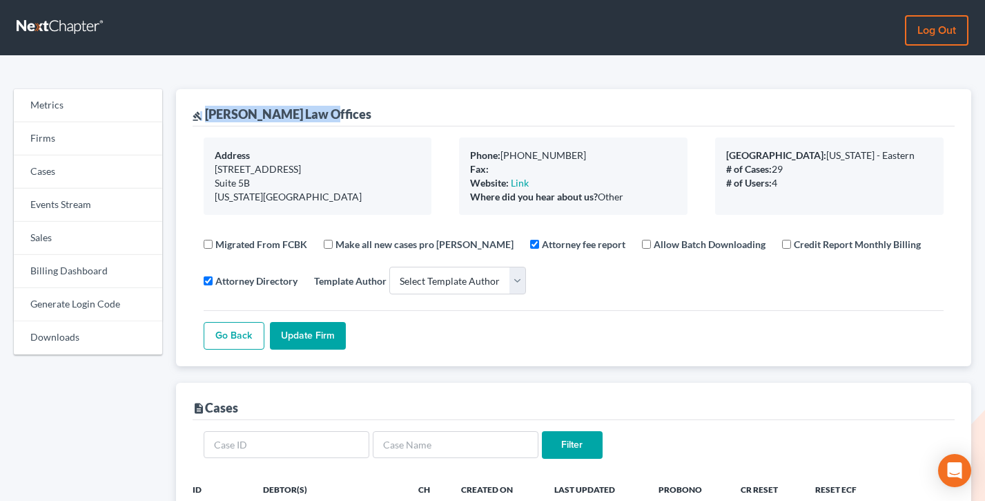
drag, startPoint x: 329, startPoint y: 117, endPoint x: 200, endPoint y: 119, distance: 129.2
click at [200, 119] on div "gavel Treanor Law Offices" at bounding box center [574, 107] width 763 height 37
click at [200, 119] on icon "gavel" at bounding box center [198, 116] width 10 height 10
drag, startPoint x: 206, startPoint y: 113, endPoint x: 354, endPoint y: 108, distance: 147.2
click at [354, 108] on div "gavel Treanor Law Offices" at bounding box center [574, 107] width 763 height 37
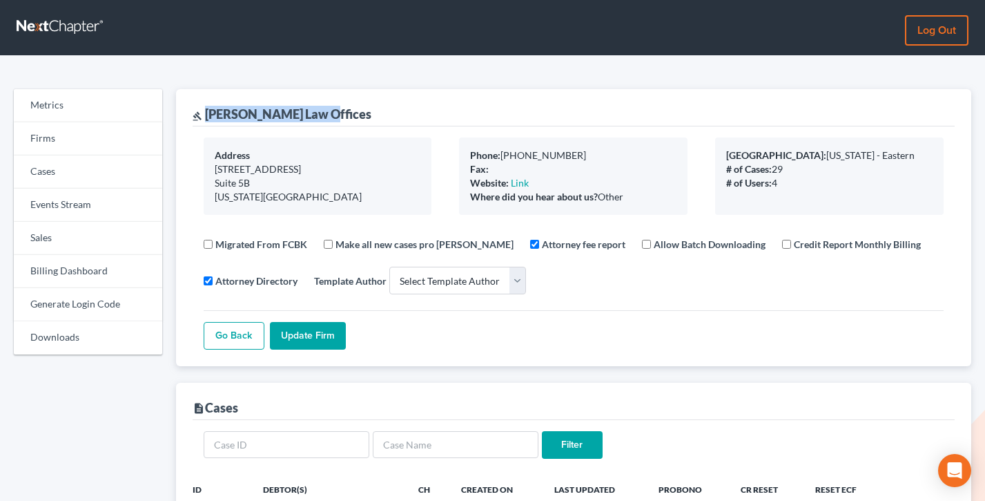
copy div "Treanor Law Offices"
click at [58, 252] on link "Sales" at bounding box center [88, 238] width 148 height 33
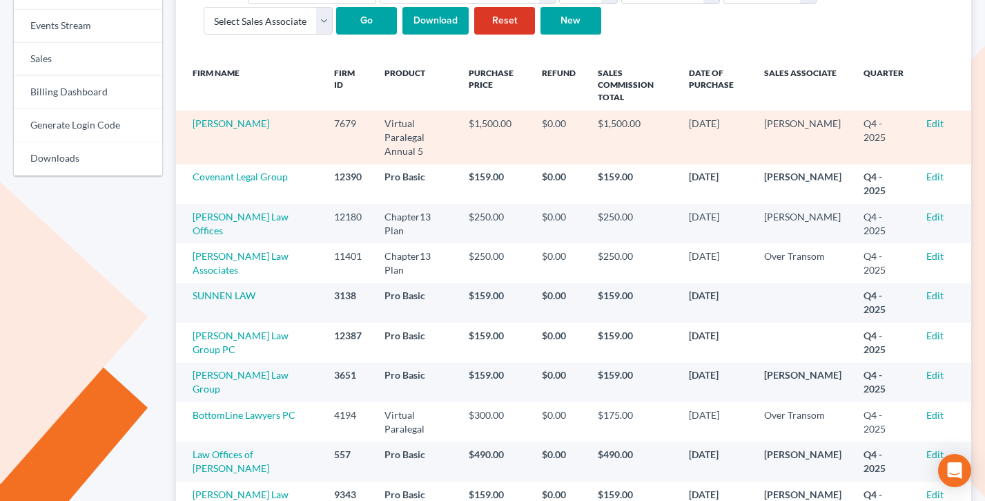
scroll to position [191, 0]
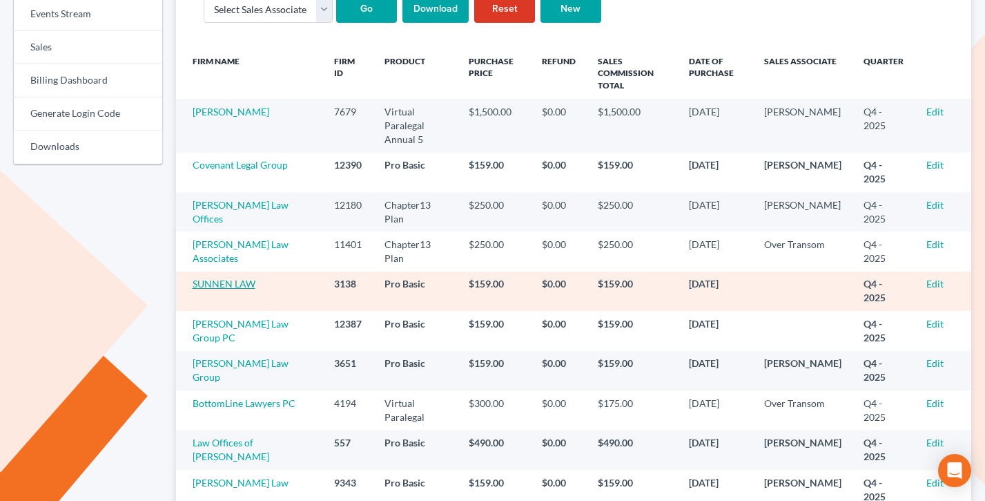
click at [233, 278] on link "SUNNEN LAW" at bounding box center [224, 284] width 63 height 12
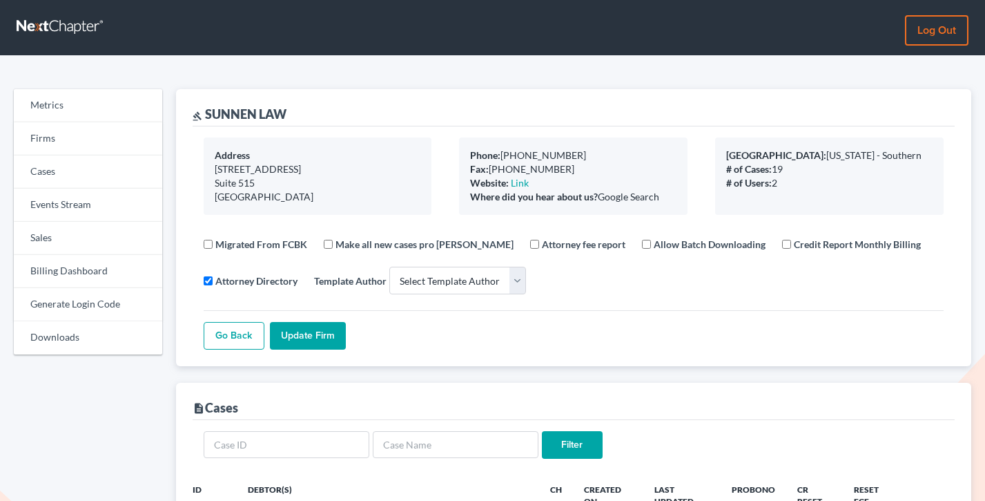
select select
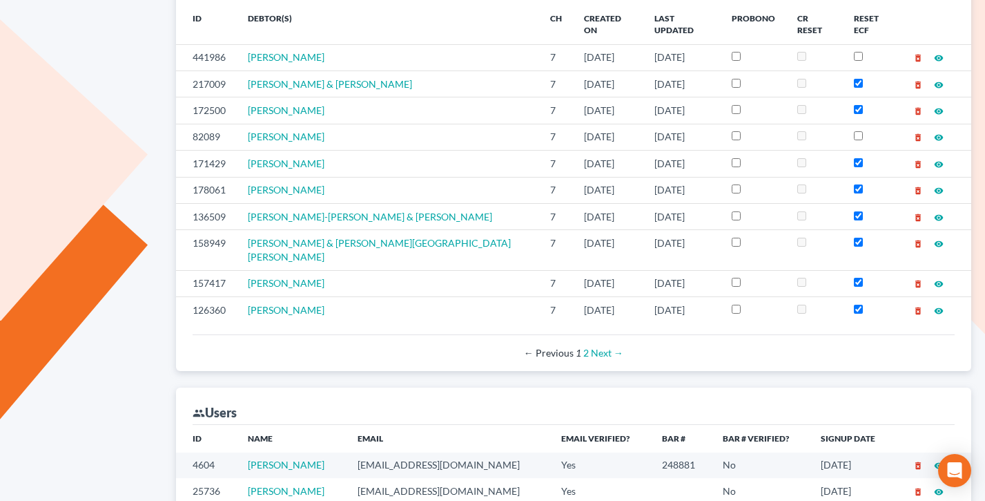
scroll to position [519, 0]
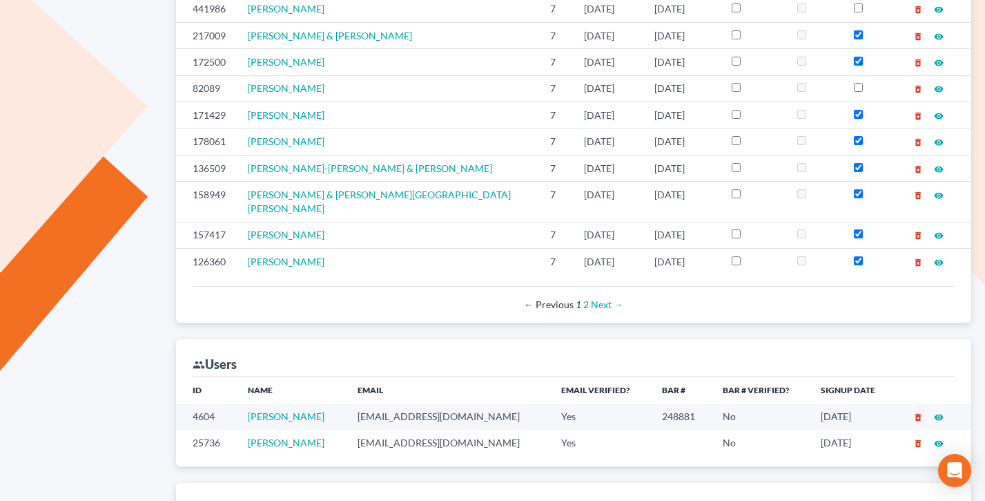
click at [436, 404] on td "[EMAIL_ADDRESS][DOMAIN_NAME]" at bounding box center [449, 417] width 204 height 26
copy td "[EMAIL_ADDRESS][DOMAIN_NAME]"
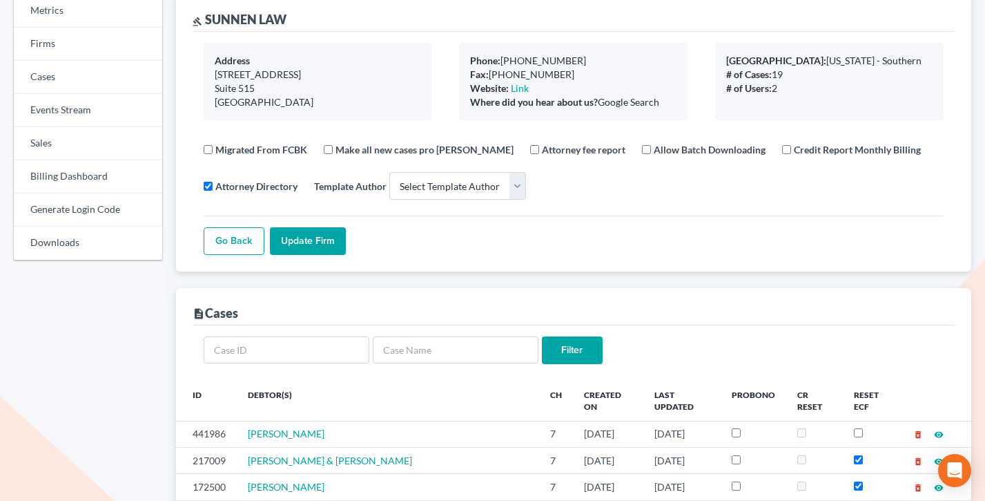
scroll to position [0, 0]
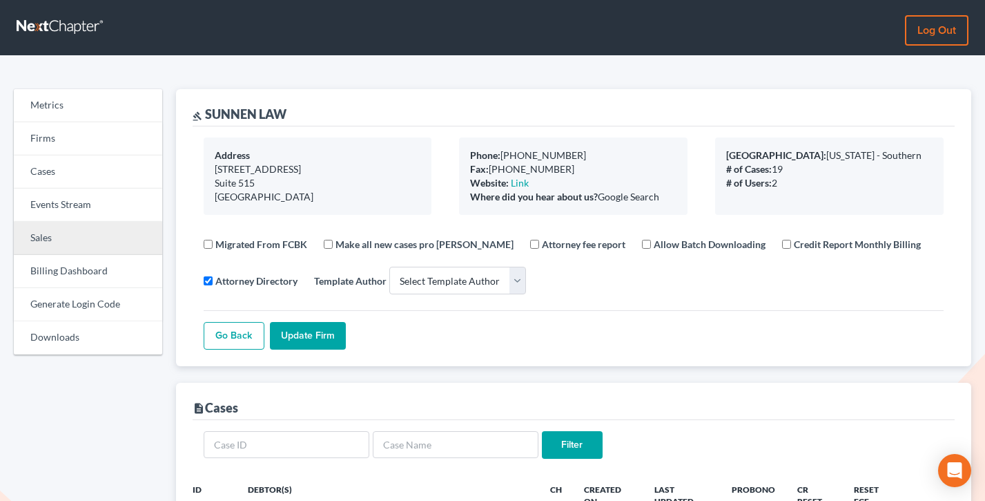
click at [51, 228] on link "Sales" at bounding box center [88, 238] width 148 height 33
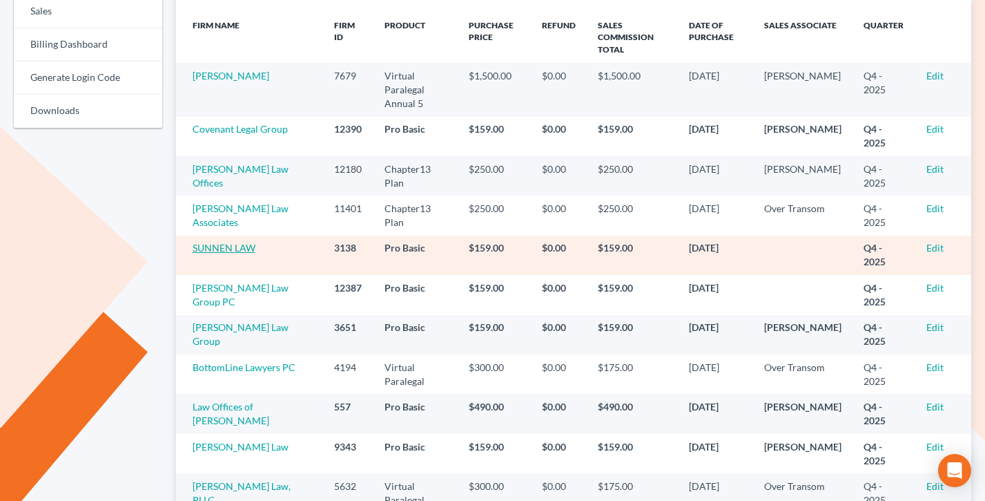
scroll to position [224, 0]
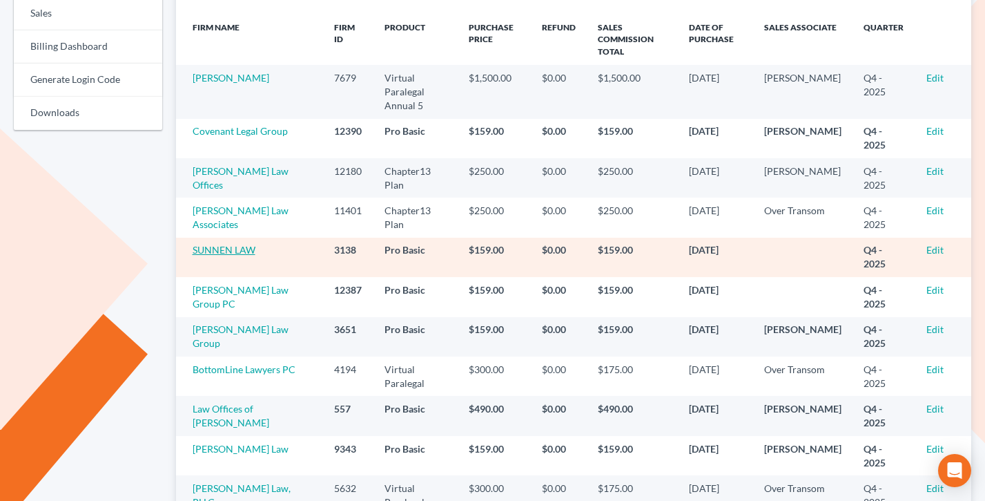
click at [230, 244] on link "SUNNEN LAW" at bounding box center [224, 250] width 63 height 12
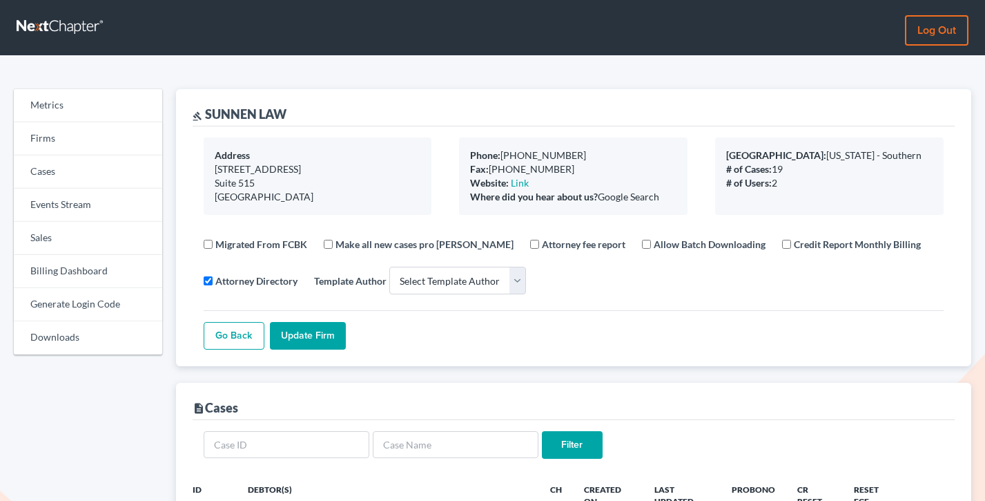
select select
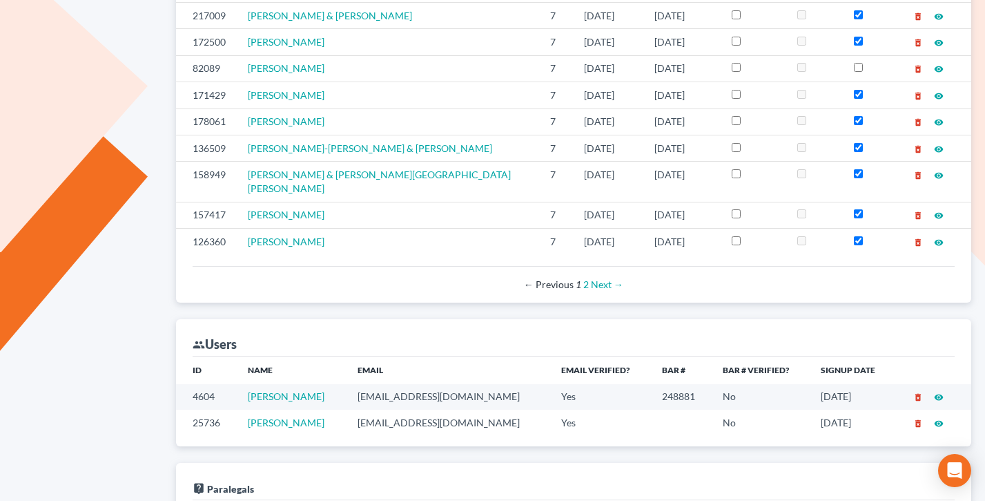
scroll to position [563, 0]
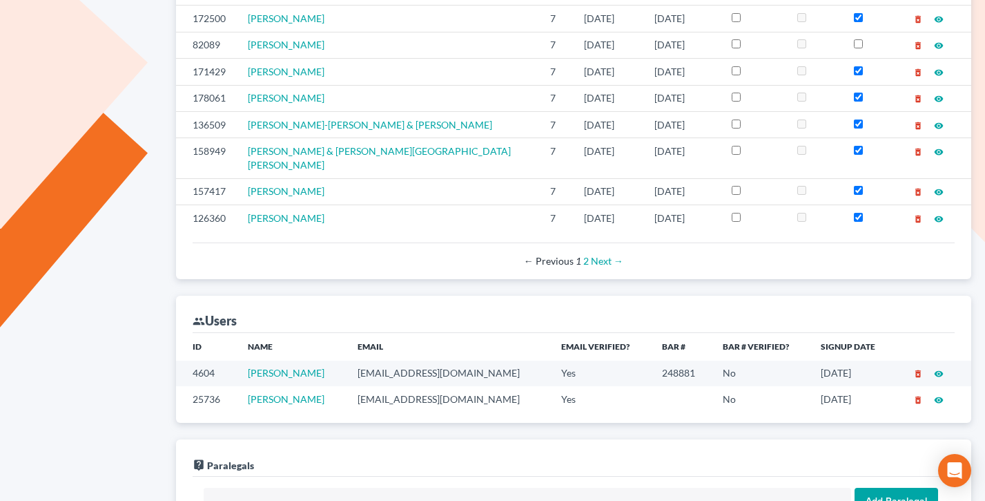
click at [461, 360] on td "reception@sunnen-law.com" at bounding box center [449, 373] width 204 height 26
click at [456, 360] on td "reception@sunnen-law.com" at bounding box center [449, 373] width 204 height 26
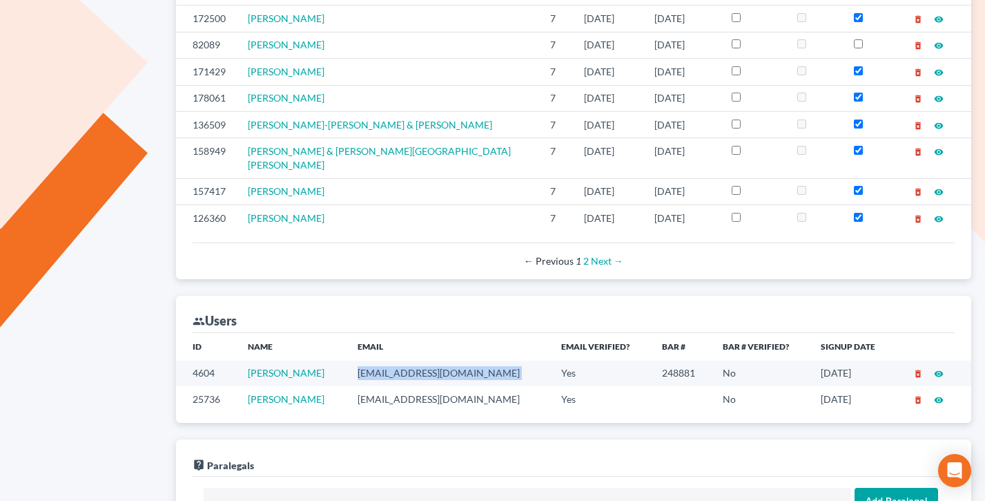
click at [456, 360] on td "reception@sunnen-law.com" at bounding box center [449, 373] width 204 height 26
copy td "reception@sunnen-law.com"
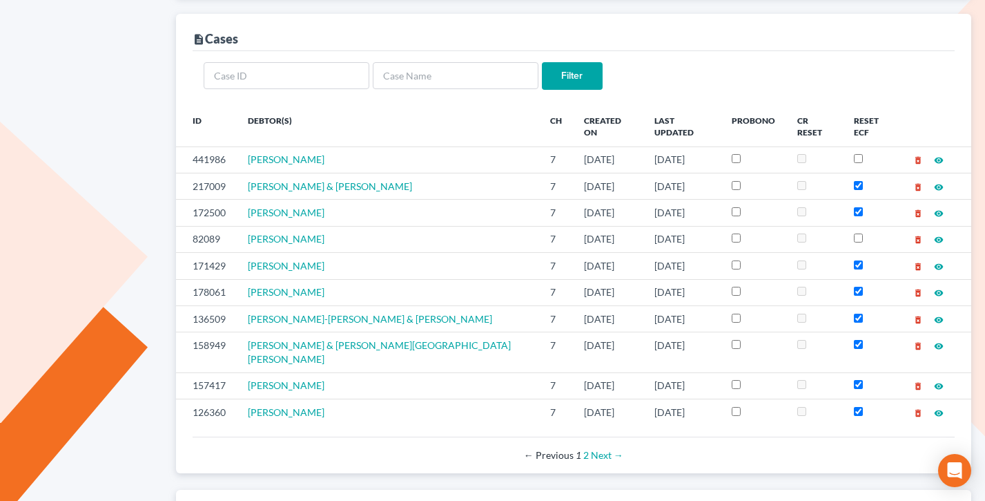
scroll to position [8, 0]
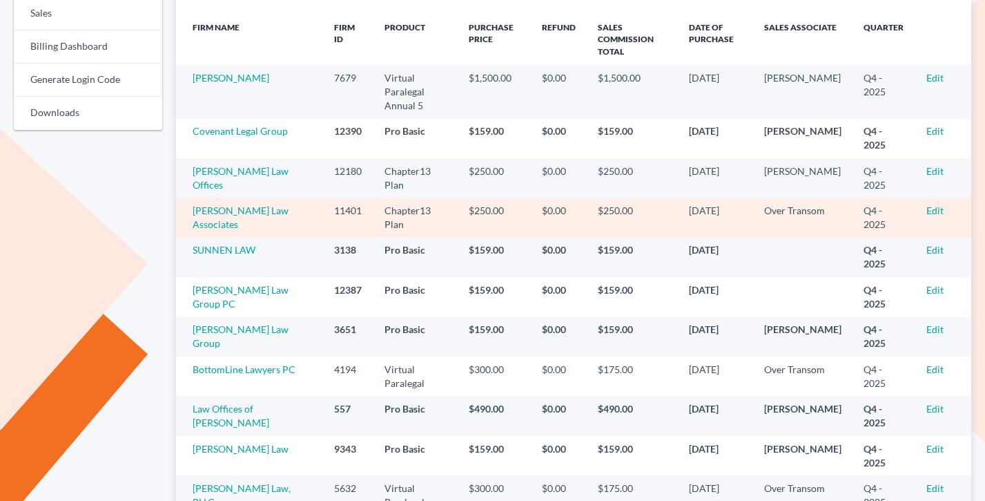
scroll to position [224, 0]
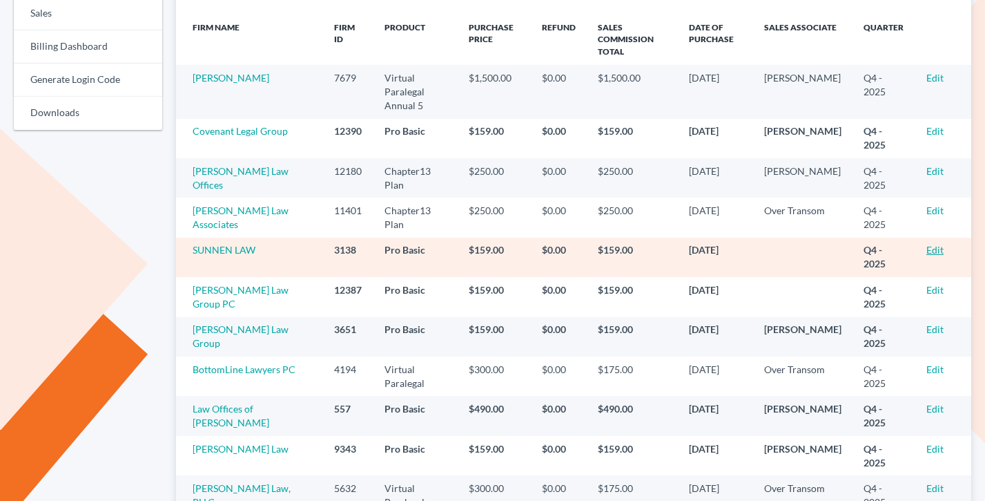
click at [932, 244] on link "Edit" at bounding box center [935, 250] width 17 height 12
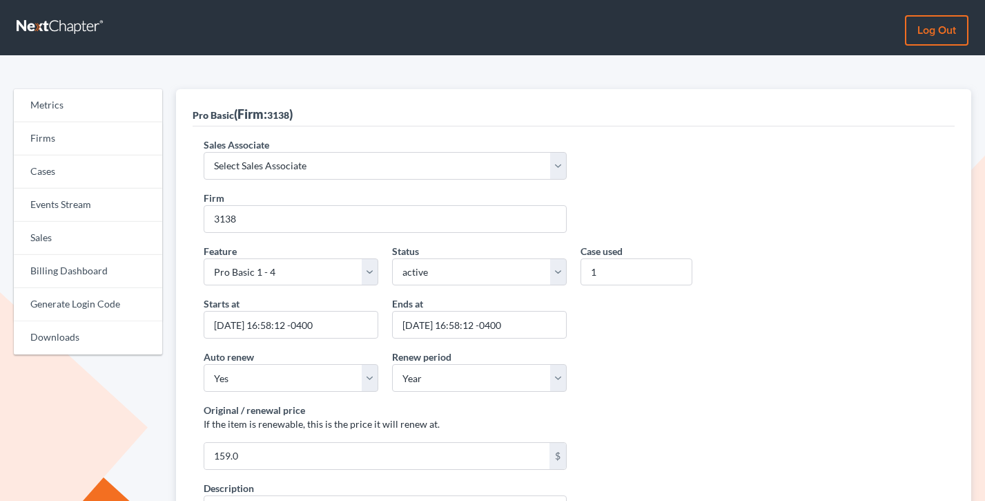
select select "7676"
click at [204, 152] on select "Select Sales Associate [PERSON_NAME] Over Transom [PERSON_NAME]" at bounding box center [385, 166] width 363 height 28
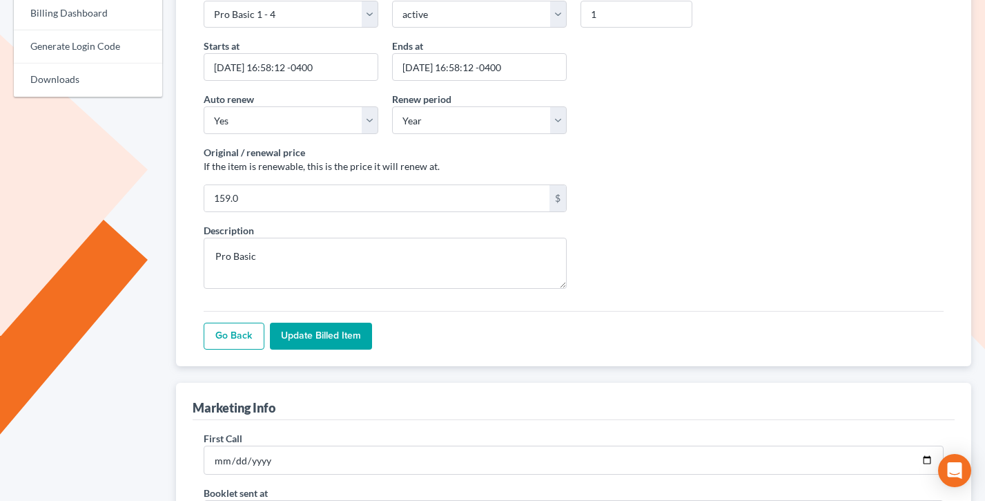
click at [300, 333] on input "Update Billed item" at bounding box center [321, 336] width 102 height 28
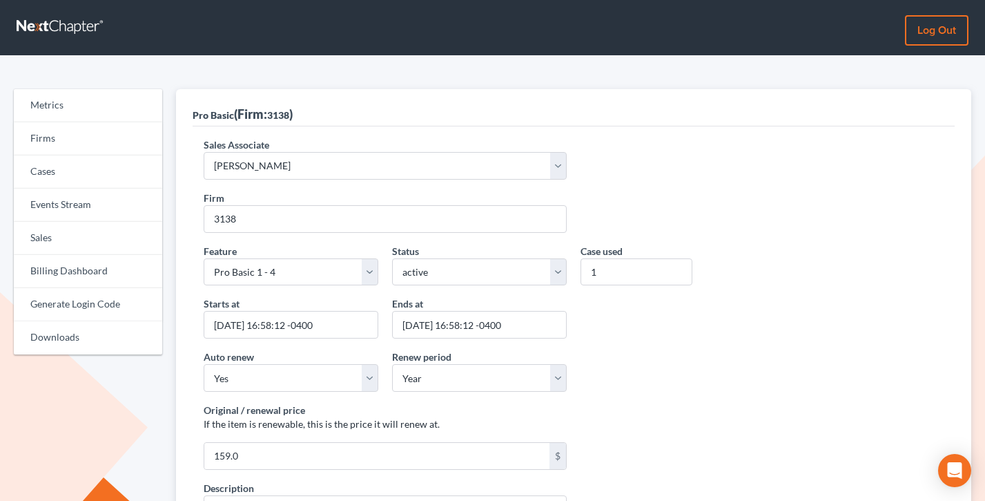
scroll to position [157, 0]
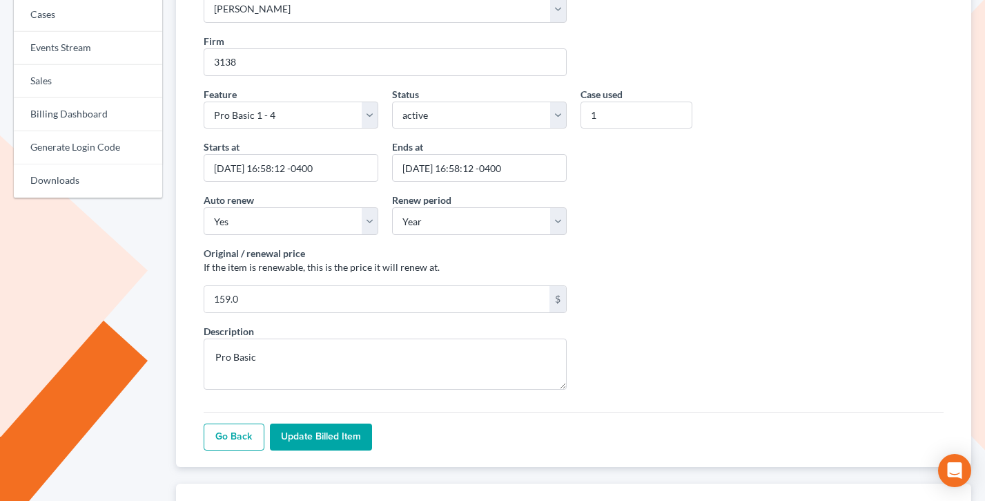
click at [323, 426] on input "Update Billed item" at bounding box center [321, 437] width 102 height 28
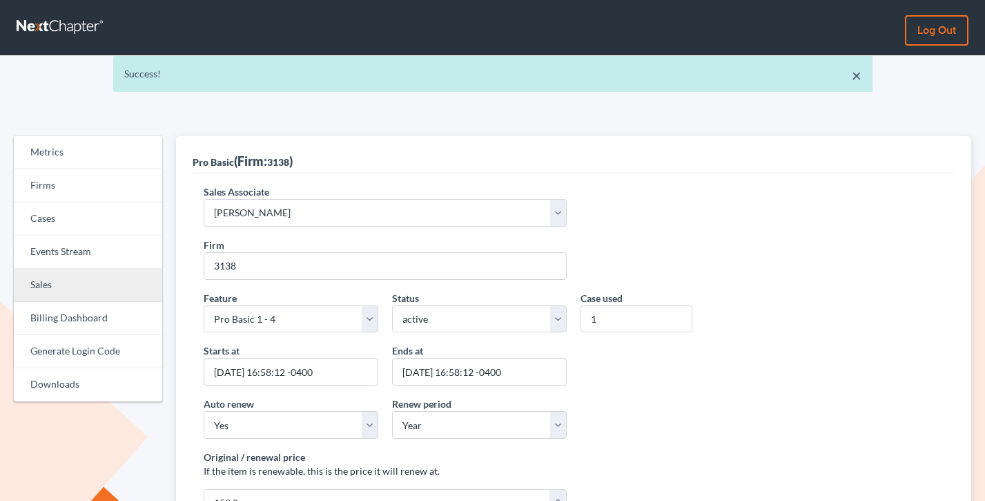
click at [53, 291] on link "Sales" at bounding box center [88, 285] width 148 height 33
